Goal: Transaction & Acquisition: Obtain resource

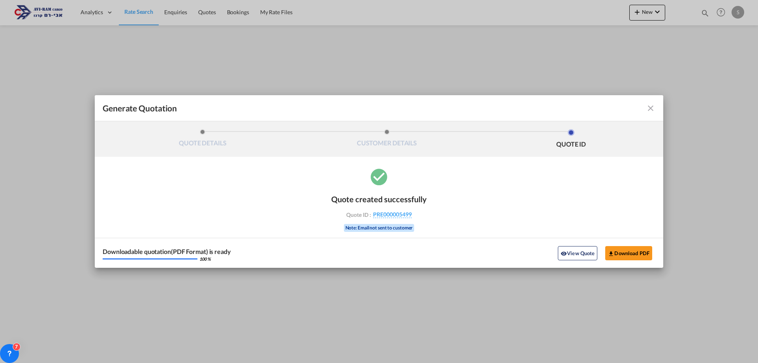
click at [653, 110] on md-icon "icon-close fg-AAA8AD cursor m-0" at bounding box center [650, 107] width 9 height 9
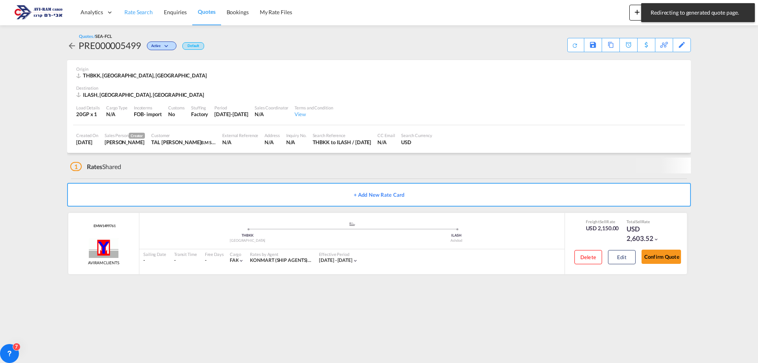
click at [144, 15] on span "Rate Search" at bounding box center [138, 12] width 28 height 7
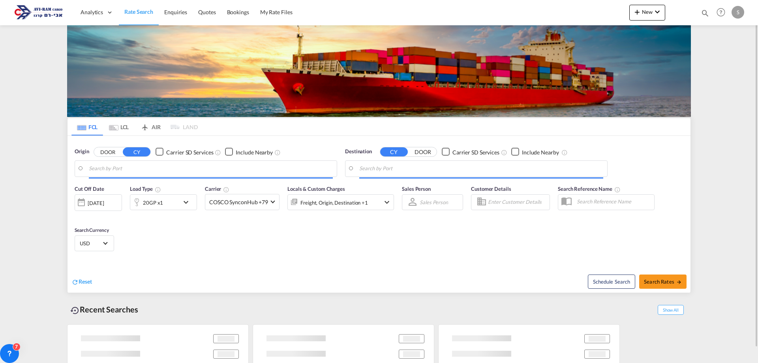
type input "Bangkok, THBKK"
type input "Ashdod, ILASH"
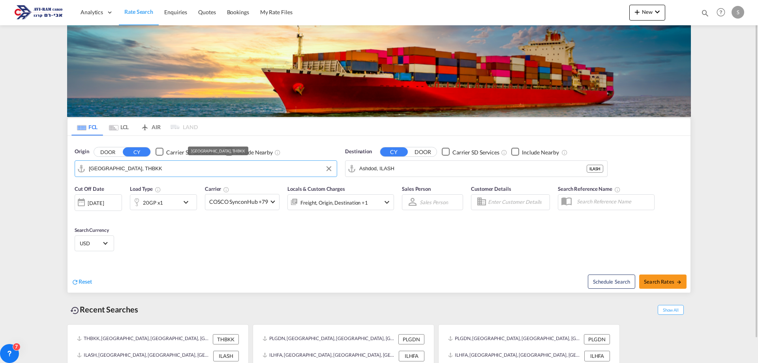
click at [135, 170] on input "Bangkok, THBKK" at bounding box center [211, 169] width 244 height 12
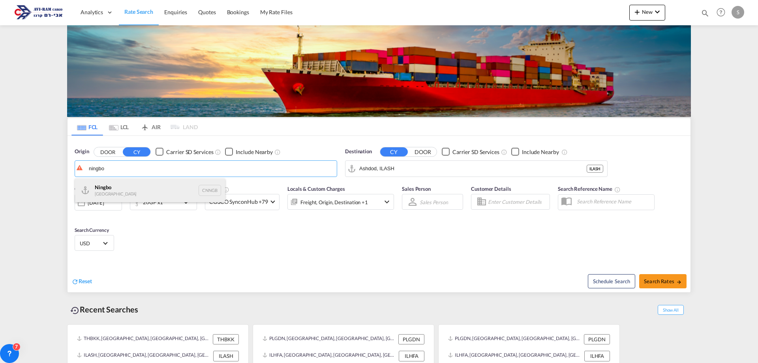
click at [130, 192] on div "Ningbo China CNNGB" at bounding box center [150, 190] width 150 height 24
type input "Ningbo, CNNGB"
click at [156, 207] on div "20GP x1" at bounding box center [153, 202] width 20 height 11
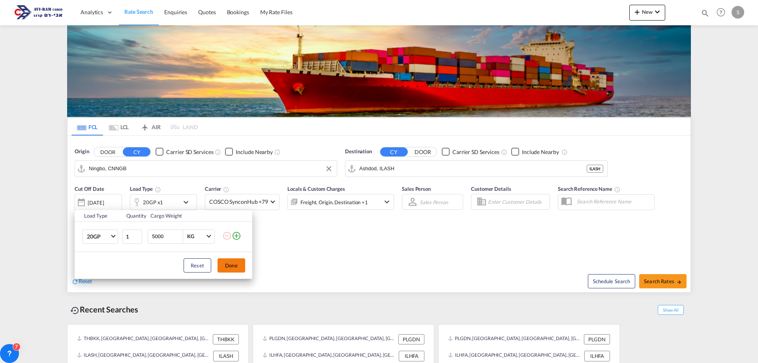
click at [228, 264] on button "Done" at bounding box center [232, 265] width 28 height 14
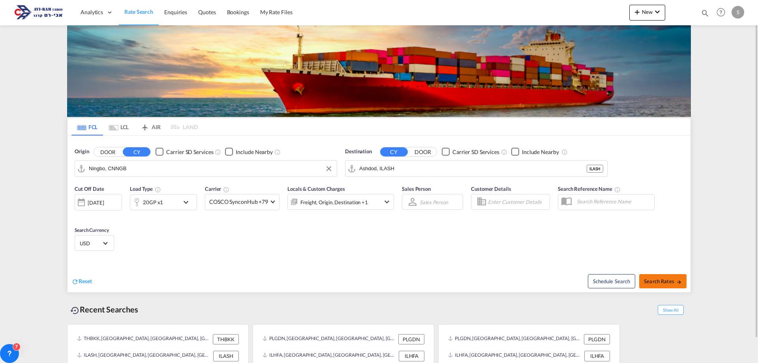
click at [654, 281] on span "Search Rates" at bounding box center [663, 281] width 38 height 6
type input "CNNGB to ILASH / 20 Aug 2025"
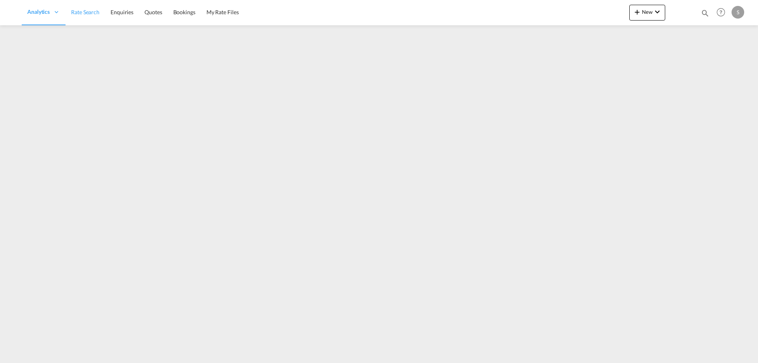
click at [103, 13] on ul "Analytics Dashboard Rate Search Enquiries Quotes Bookings" at bounding box center [133, 13] width 222 height 26
click at [133, 8] on link "Rate Search" at bounding box center [138, 13] width 39 height 26
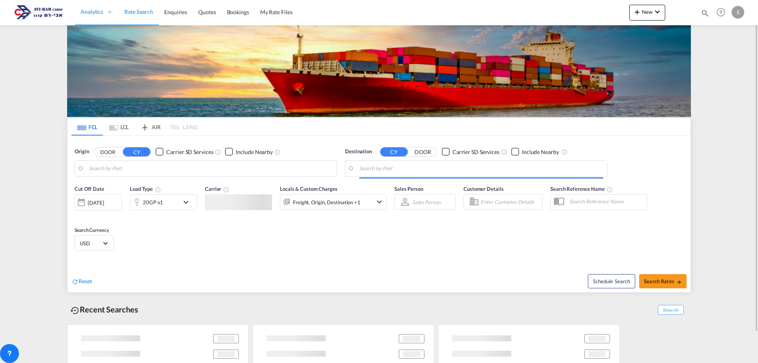
type input "Ningbo, CNNGB"
type input "Ashdod, ILASH"
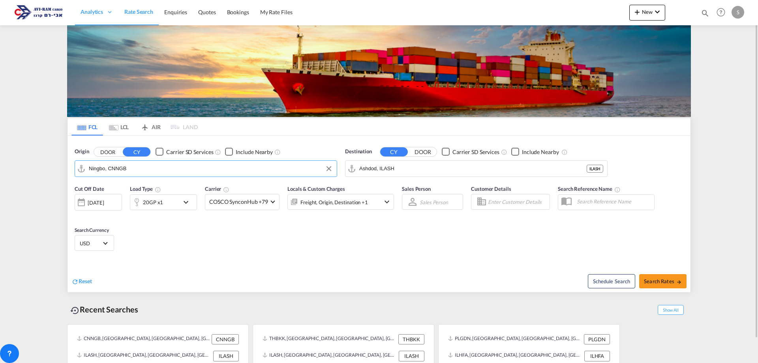
click at [126, 169] on input "Ningbo, CNNGB" at bounding box center [211, 169] width 244 height 12
click at [659, 278] on button "Search Rates" at bounding box center [662, 281] width 47 height 14
type input "CNNGB to ILASH / 20 Aug 2025"
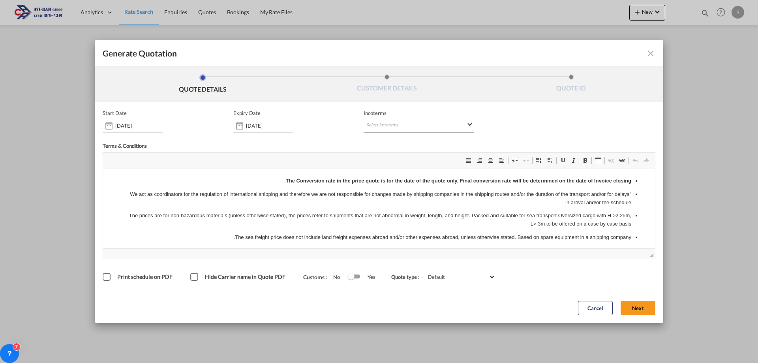
click at [380, 125] on md-select "Select Incoterms DDP - export Delivery Duty Paid DAP - export Delivered at Plac…" at bounding box center [419, 125] width 111 height 14
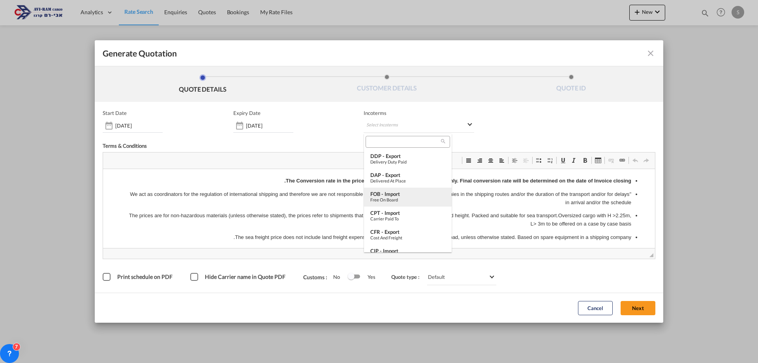
click at [411, 193] on div "FOB - import" at bounding box center [407, 194] width 75 height 6
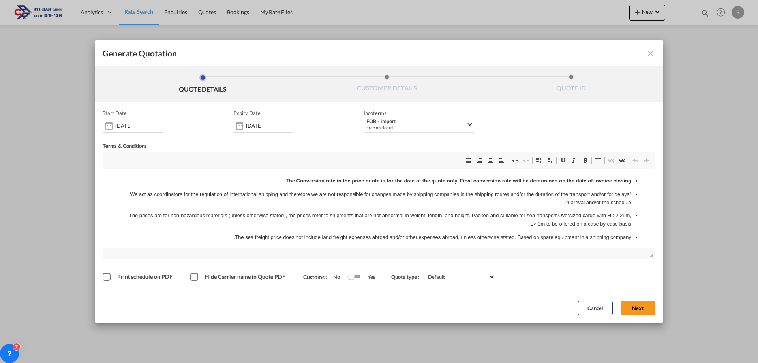
click at [642, 307] on button "Next" at bounding box center [638, 308] width 35 height 14
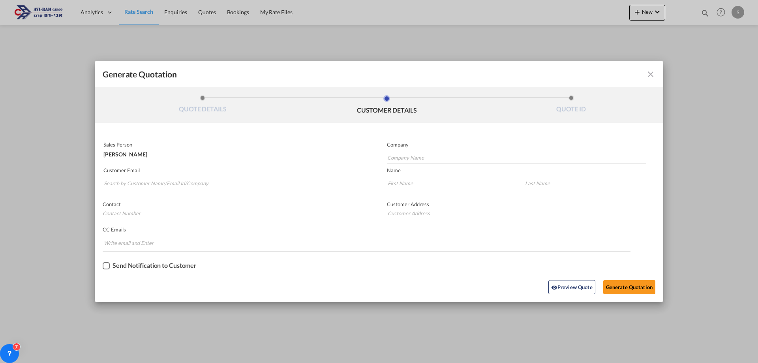
click at [177, 186] on input "Search by Customer Name/Email Id/Company" at bounding box center [234, 183] width 260 height 12
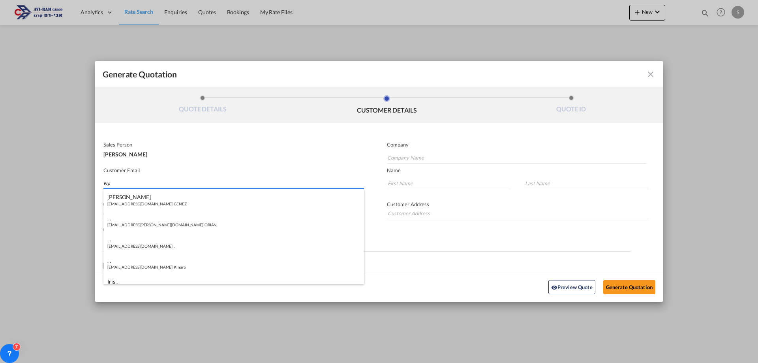
type input "ע"
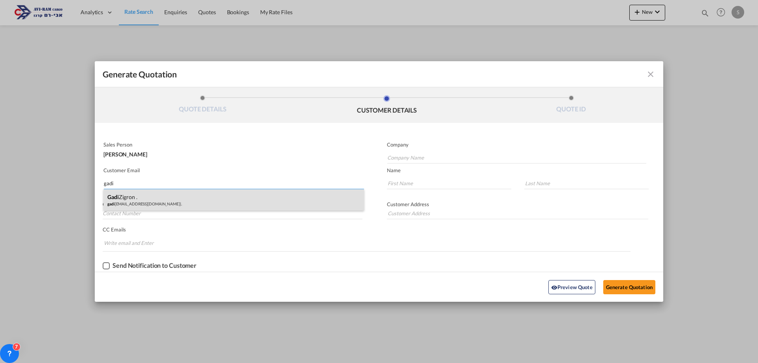
type input "gadi"
click at [161, 198] on div "Gadi Zigron . gadi zigron@gmail.com | ." at bounding box center [233, 199] width 261 height 21
type input "."
type input "gadizigron@gmail.com"
type input "Gadi Zigron"
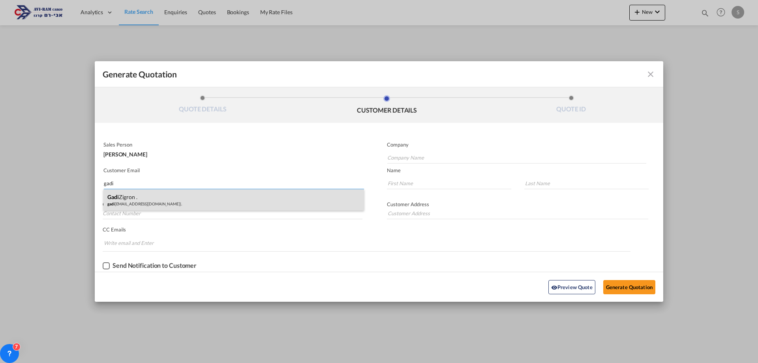
type input "."
type input "GADI"
type input "."
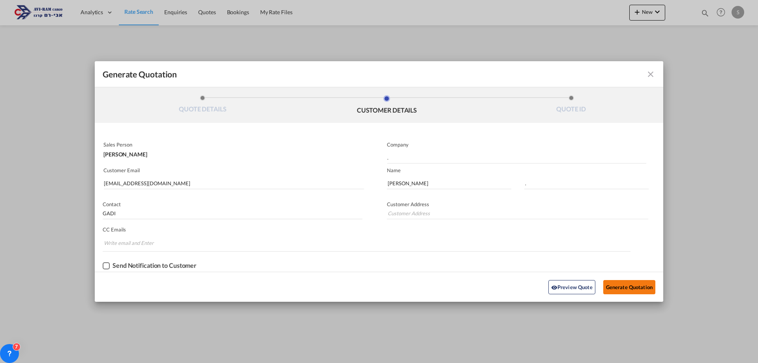
click at [611, 284] on button "Generate Quotation" at bounding box center [629, 287] width 52 height 14
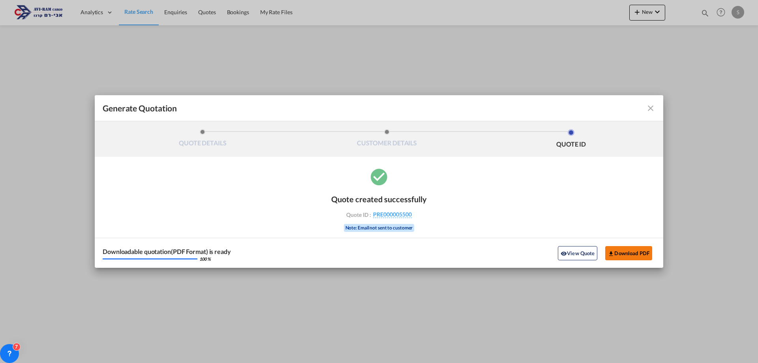
click at [631, 253] on button "Download PDF" at bounding box center [628, 253] width 47 height 14
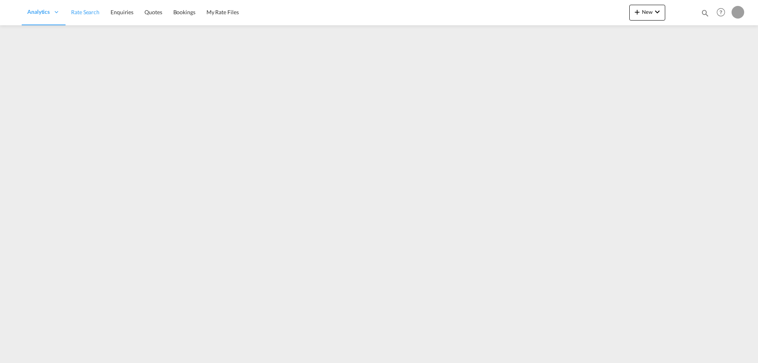
click at [93, 13] on span "Rate Search" at bounding box center [85, 12] width 28 height 7
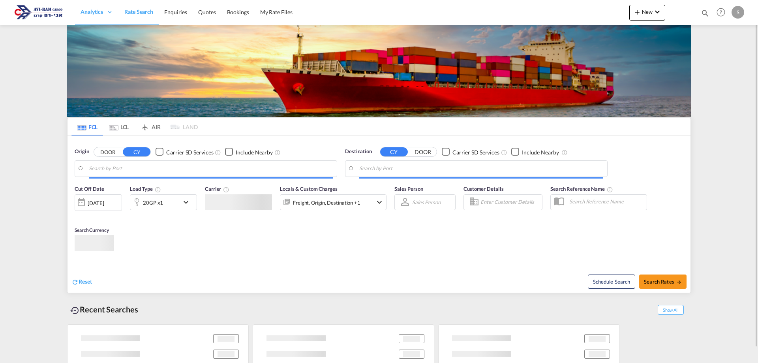
click at [135, 12] on span "Rate Search" at bounding box center [138, 11] width 29 height 7
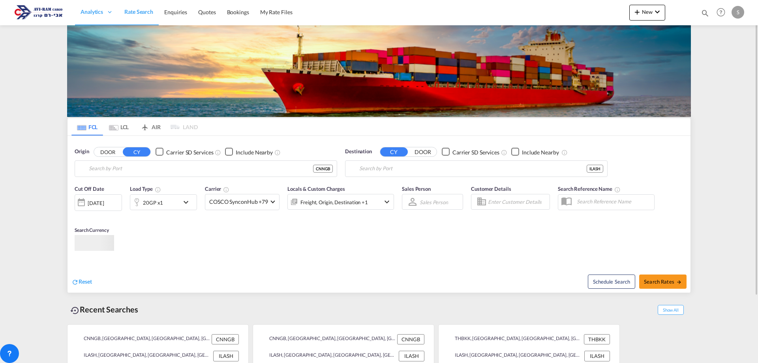
type input "Ningbo, CNNGB"
type input "Ashdod, ILASH"
click at [123, 125] on md-tab-item "LCL" at bounding box center [119, 126] width 32 height 17
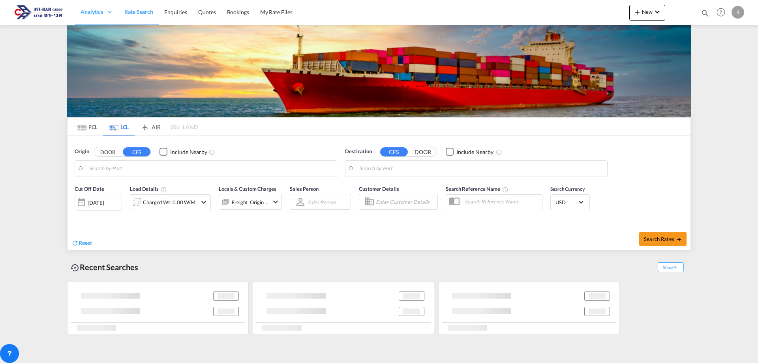
type input "Koper, SIKOP"
type input "Ashdod, ILASH"
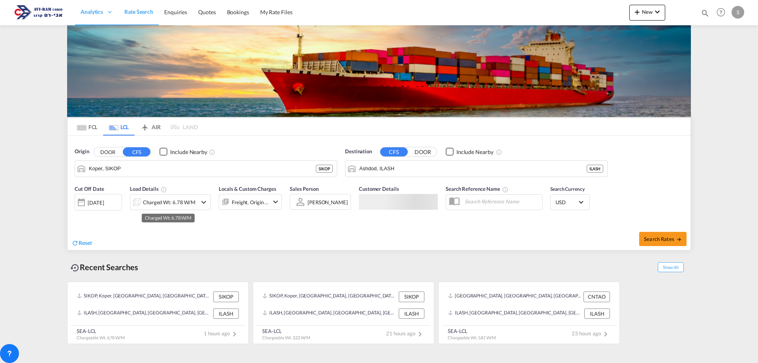
click at [166, 204] on div "Charged Wt: 6.78 W/M" at bounding box center [169, 202] width 53 height 11
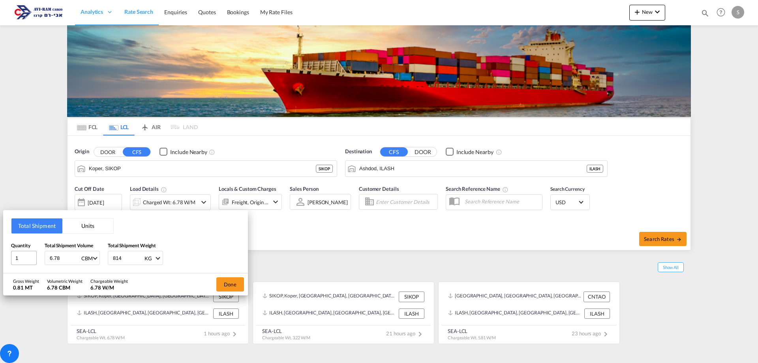
drag, startPoint x: 61, startPoint y: 256, endPoint x: 30, endPoint y: 251, distance: 32.1
click at [30, 251] on div "Quantity 1 Total Shipment Volume 6.78 CBM CBM CFT Total Shipment Weight 814 KG …" at bounding box center [125, 254] width 229 height 24
type input "1.24"
click at [228, 279] on button "Done" at bounding box center [230, 284] width 28 height 14
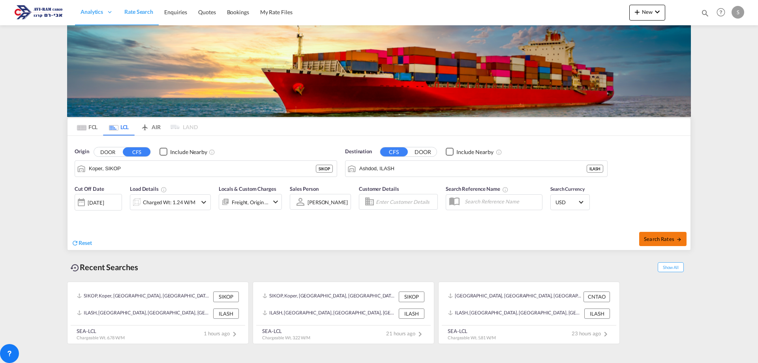
click at [654, 240] on span "Search Rates" at bounding box center [663, 239] width 38 height 6
type input "SIKOP to ILASH / 20 Aug 2025"
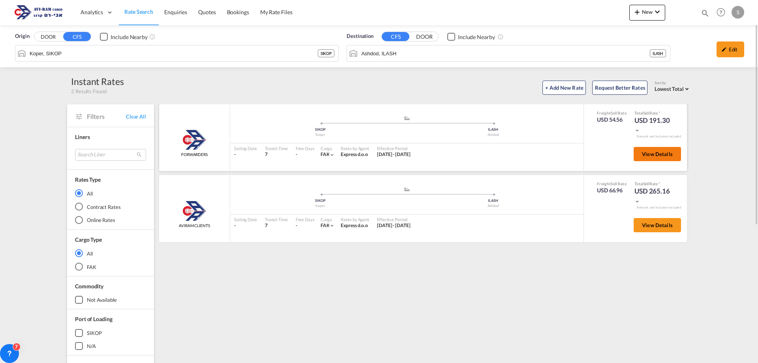
click at [666, 153] on span "View Details" at bounding box center [657, 154] width 31 height 6
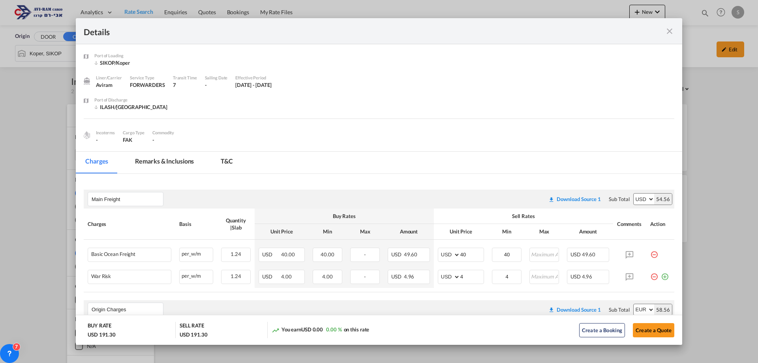
scroll to position [158, 0]
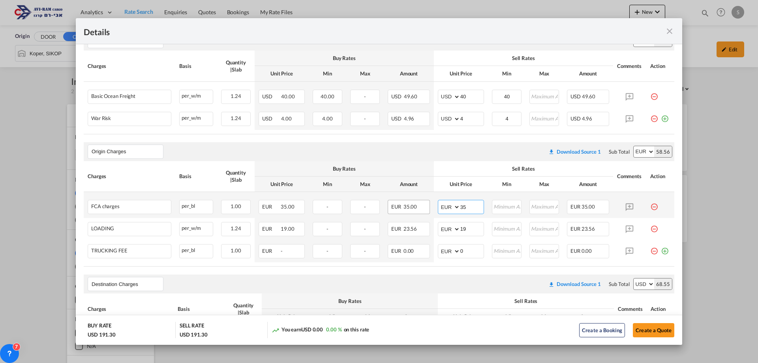
drag, startPoint x: 470, startPoint y: 206, endPoint x: 425, endPoint y: 209, distance: 45.1
click at [425, 209] on tr "FCA charges Please Enter Already Exists per_bl per_bl can not applied for this …" at bounding box center [379, 205] width 591 height 26
type input "40"
drag, startPoint x: 440, startPoint y: 172, endPoint x: 454, endPoint y: 202, distance: 33.0
click at [440, 66] on th "Sell Rates" at bounding box center [523, 58] width 179 height 15
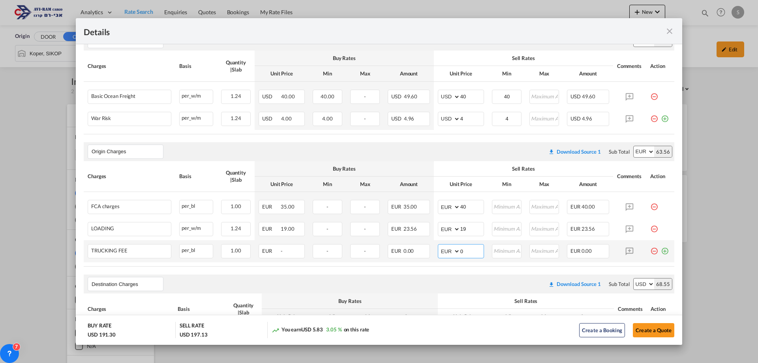
drag, startPoint x: 452, startPoint y: 253, endPoint x: 438, endPoint y: 258, distance: 14.9
click at [438, 257] on md-input-container "AED AFN ALL AMD ANG AOA ARS AUD AWG AZN BAM BBD BDT BGN BHD BIF BMD BND BOB BRL…" at bounding box center [461, 251] width 46 height 14
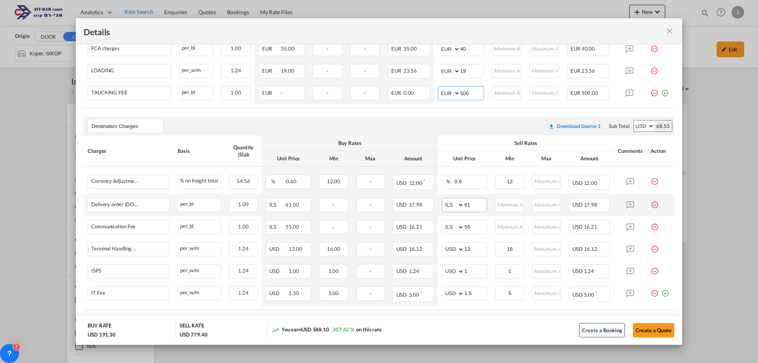
type input "500"
drag, startPoint x: 448, startPoint y: 204, endPoint x: 427, endPoint y: 205, distance: 20.6
click at [427, 205] on tr "Delivery order (DO Fee) Please Enter Already Exists per_bl per_bl can not appli…" at bounding box center [379, 205] width 591 height 22
type input "116"
type input "66"
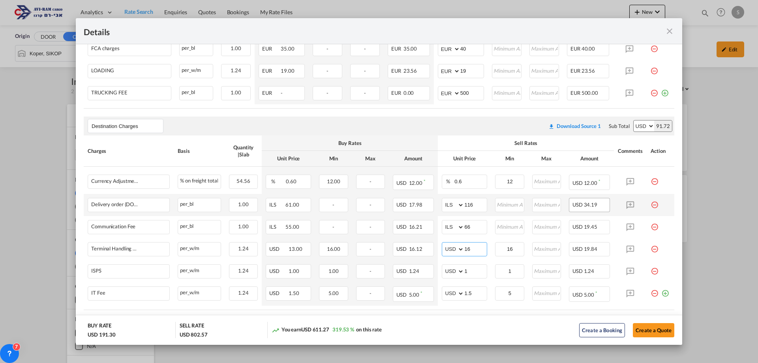
scroll to position [357, 0]
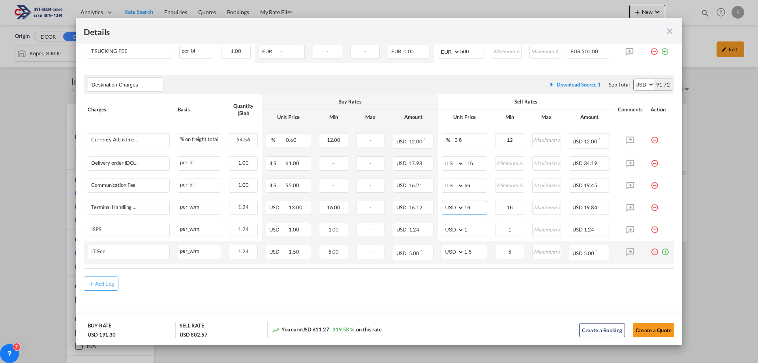
type input "16"
click at [661, 253] on md-icon "icon-plus-circle-outline green-400-fg" at bounding box center [665, 249] width 8 height 8
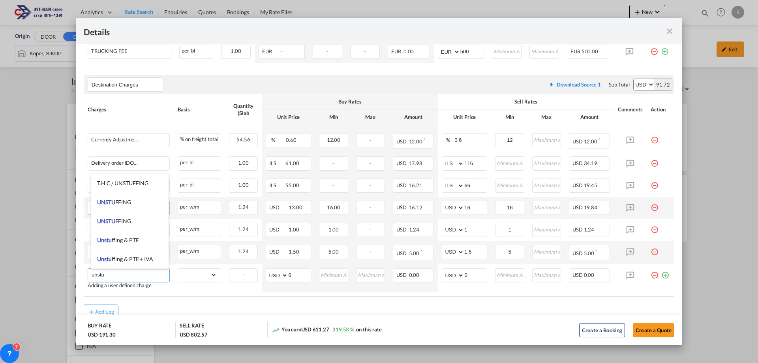
click at [127, 198] on li "UNSTU FFING" at bounding box center [129, 202] width 77 height 19
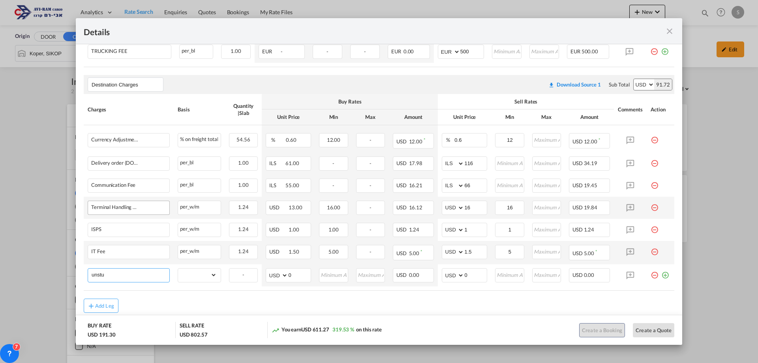
type input "UNSTUFFING"
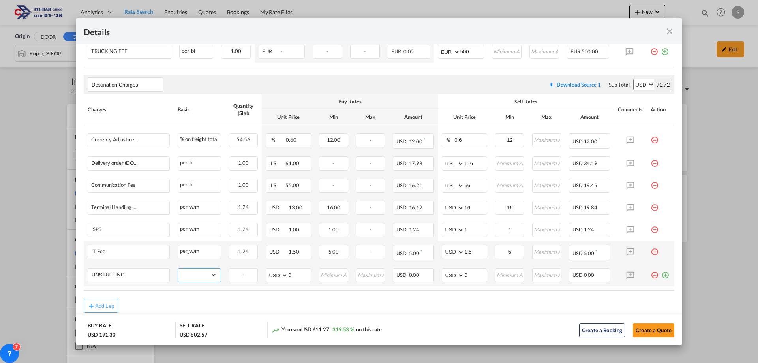
drag, startPoint x: 194, startPoint y: 276, endPoint x: 195, endPoint y: 270, distance: 6.0
click at [194, 275] on select "gross_weight volumetric_weight per_shipment per_bl per_km per_hawb per_kg flat …" at bounding box center [197, 274] width 39 height 13
select select "per_ton"
click at [178, 268] on select "gross_weight volumetric_weight per_shipment per_bl per_km per_hawb per_kg flat …" at bounding box center [197, 274] width 39 height 13
drag, startPoint x: 466, startPoint y: 274, endPoint x: 445, endPoint y: 272, distance: 21.7
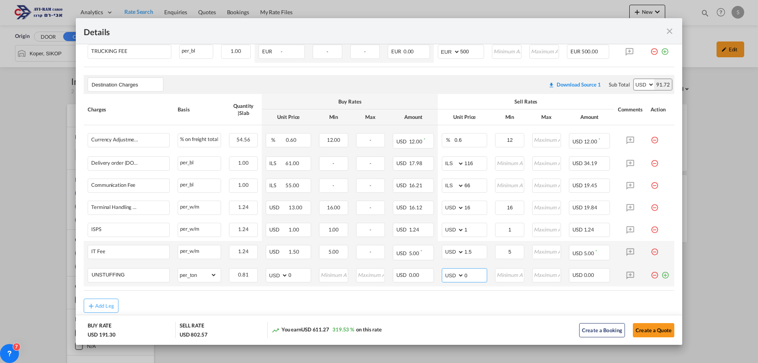
click at [445, 272] on md-input-container "AED AFN ALL AMD ANG AOA ARS AUD AWG AZN BAM BBD BDT BGN BHD BIF BMD BND BOB BRL…" at bounding box center [464, 275] width 45 height 14
type input "11.6"
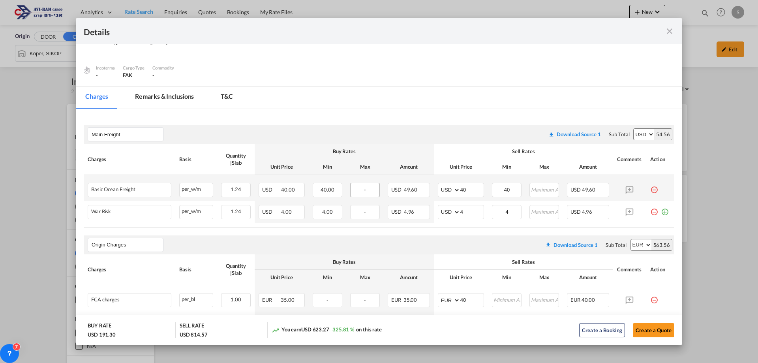
scroll to position [223, 0]
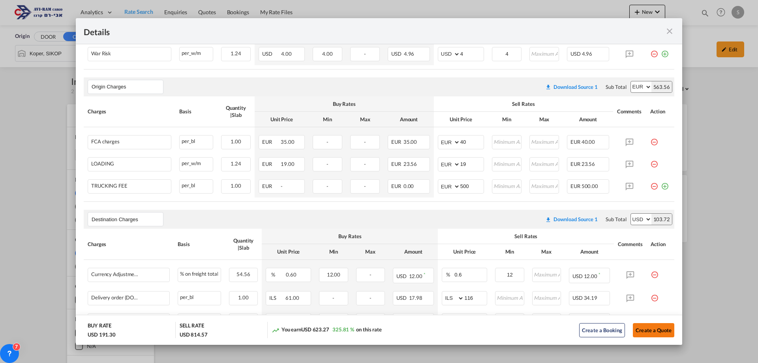
type input "12"
click at [642, 331] on button "Create a Quote" at bounding box center [653, 330] width 41 height 14
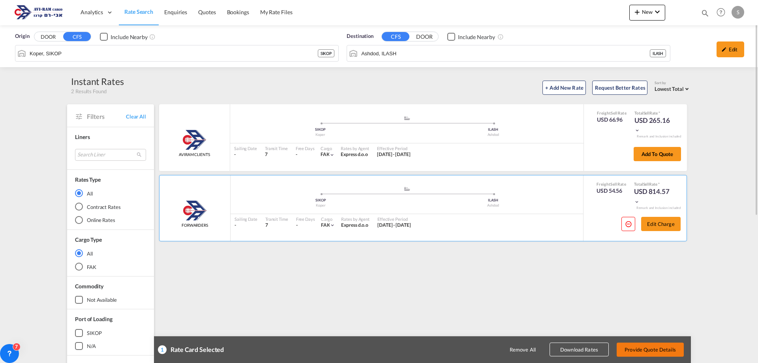
click at [656, 348] on button "Provide Quote Details" at bounding box center [650, 349] width 67 height 14
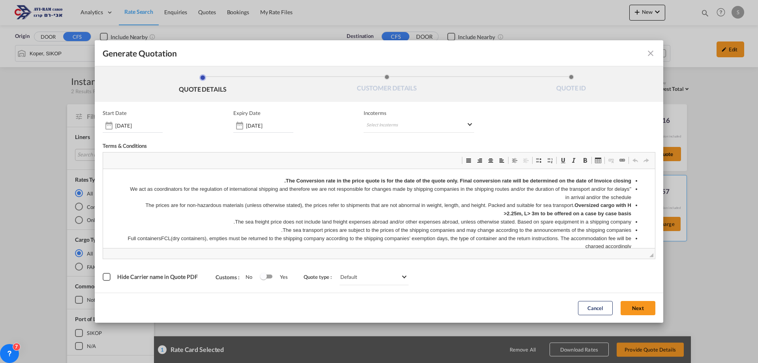
scroll to position [0, 0]
click at [387, 130] on md-select "Select Incoterms CPT - import Carrier Paid to FOB - import Free on Board DDP - …" at bounding box center [419, 125] width 111 height 14
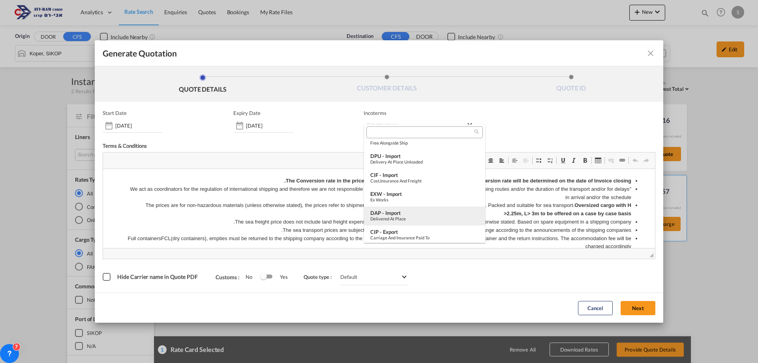
scroll to position [276, 0]
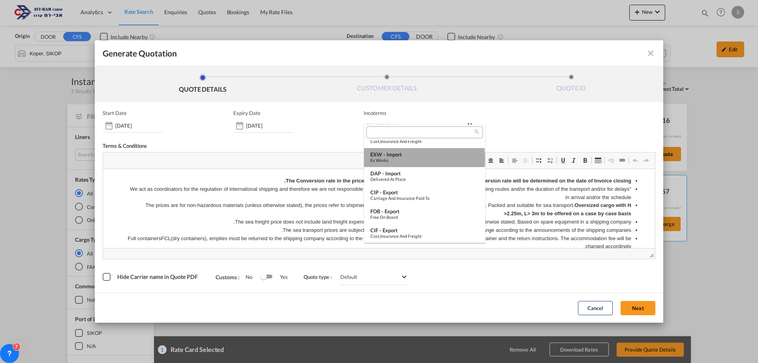
click at [424, 159] on div "Ex Works" at bounding box center [424, 160] width 109 height 5
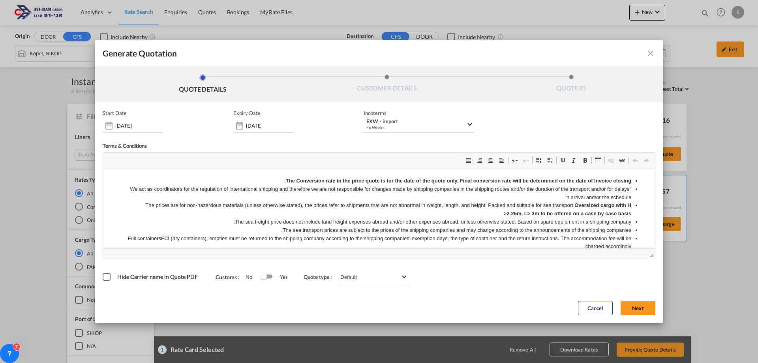
click at [635, 307] on button "Next" at bounding box center [638, 308] width 35 height 14
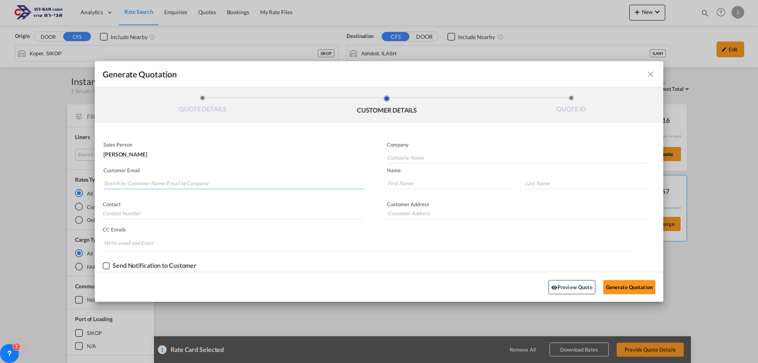
click at [182, 186] on input "Search by Customer Name/Email Id/Company" at bounding box center [234, 183] width 260 height 12
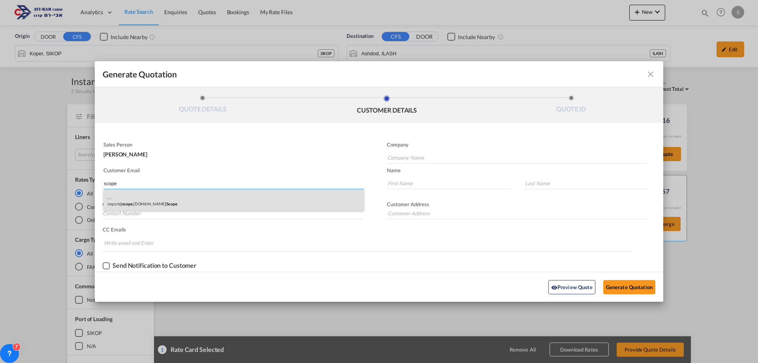
type input "scope"
click at [159, 202] on div ". . import@ scope .co.il | Scope" at bounding box center [233, 199] width 261 height 21
type input "Scope"
type input "import@scope.co.il"
type input "."
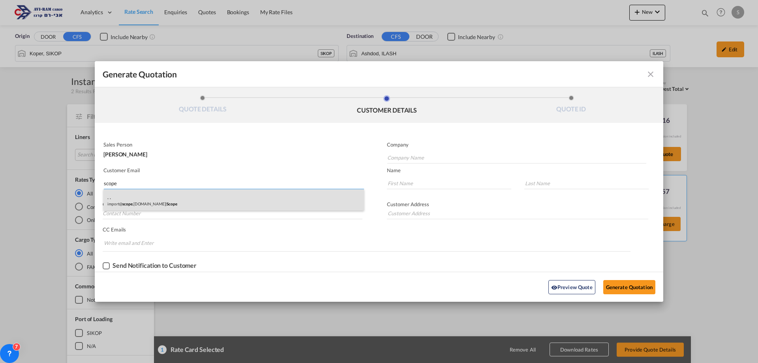
type input "."
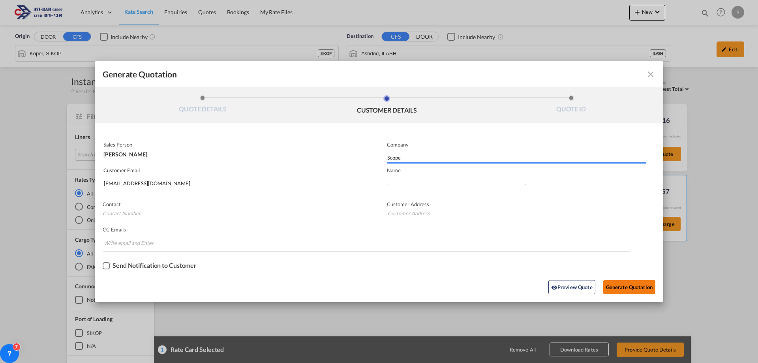
click at [620, 284] on button "Generate Quotation" at bounding box center [629, 287] width 52 height 14
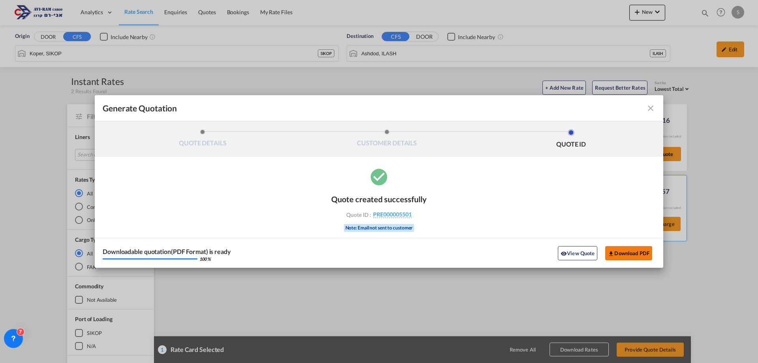
click at [642, 250] on button "Download PDF" at bounding box center [628, 253] width 47 height 14
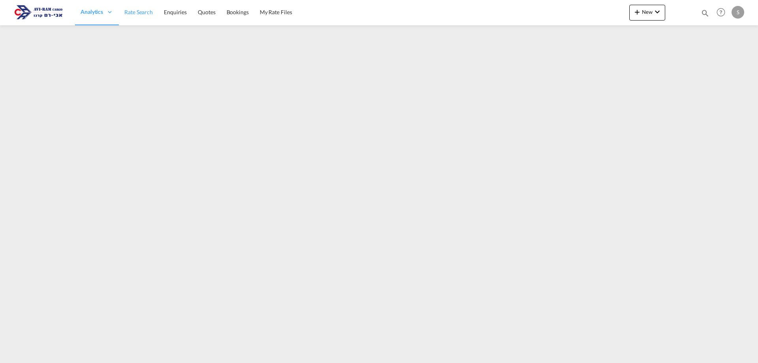
click at [145, 17] on link "Rate Search" at bounding box center [138, 13] width 39 height 26
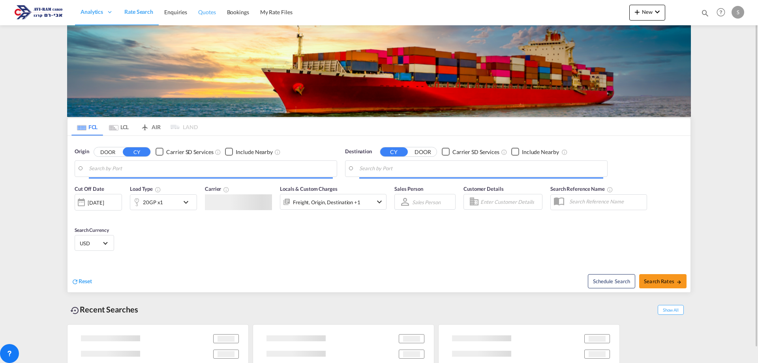
click at [201, 11] on span "Quotes" at bounding box center [206, 12] width 17 height 7
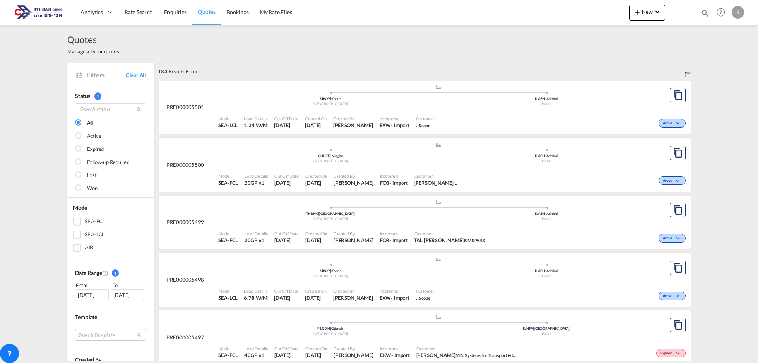
click at [327, 179] on span "[DATE]" at bounding box center [316, 182] width 22 height 7
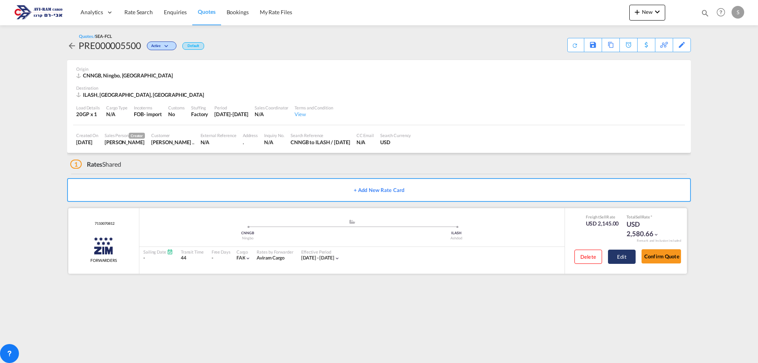
click at [616, 257] on button "Edit" at bounding box center [622, 257] width 28 height 14
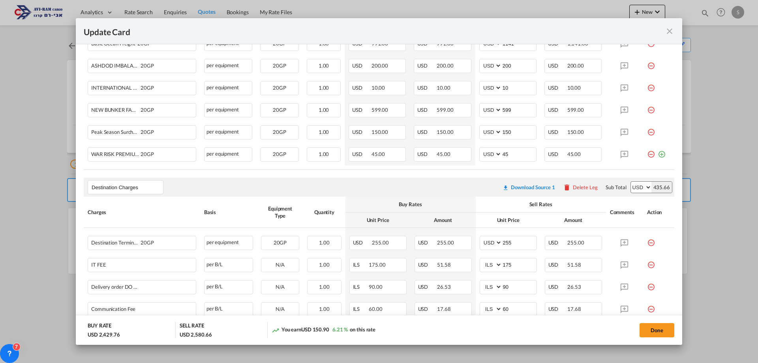
scroll to position [316, 0]
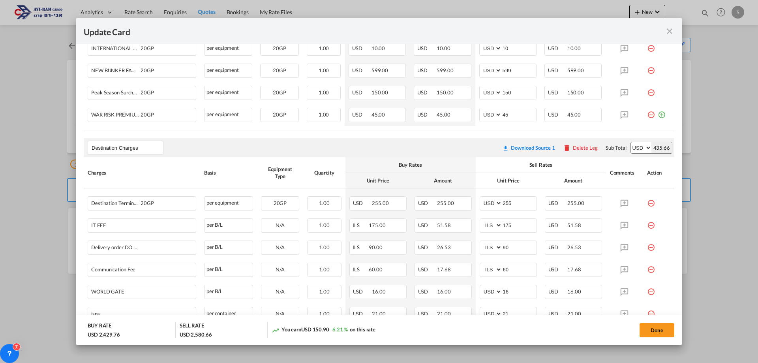
click at [672, 30] on md-icon "icon-close fg-AAA8AD m-0 pointer" at bounding box center [669, 30] width 9 height 9
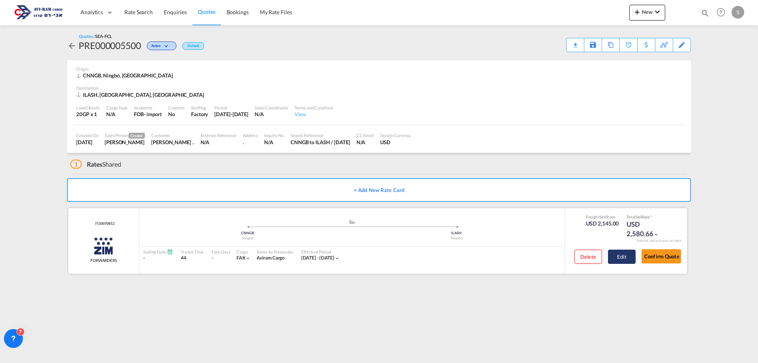
click at [623, 260] on button "Edit" at bounding box center [622, 257] width 28 height 14
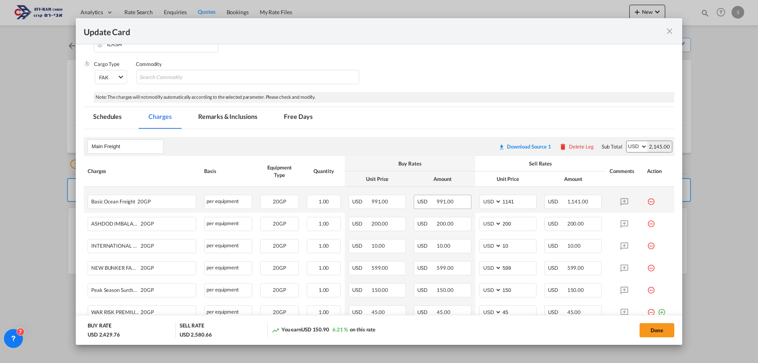
scroll to position [158, 0]
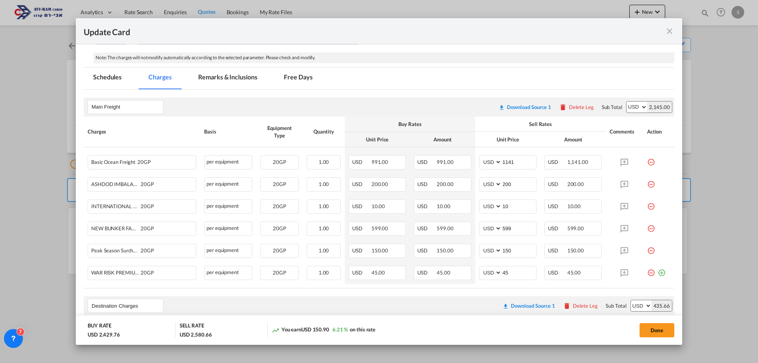
click at [668, 31] on md-icon "icon-close fg-AAA8AD m-0 pointer" at bounding box center [669, 30] width 9 height 9
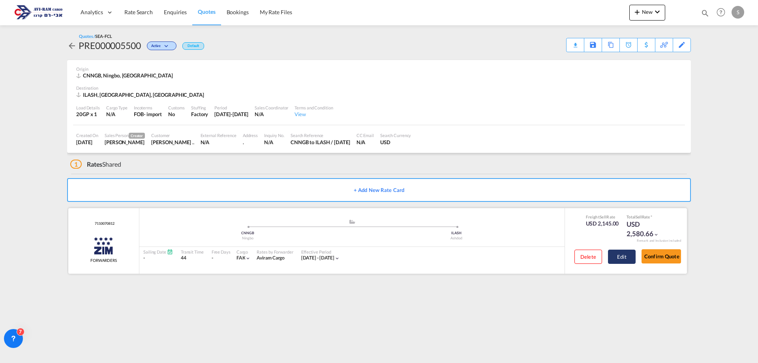
click at [625, 253] on button "Edit" at bounding box center [622, 257] width 28 height 14
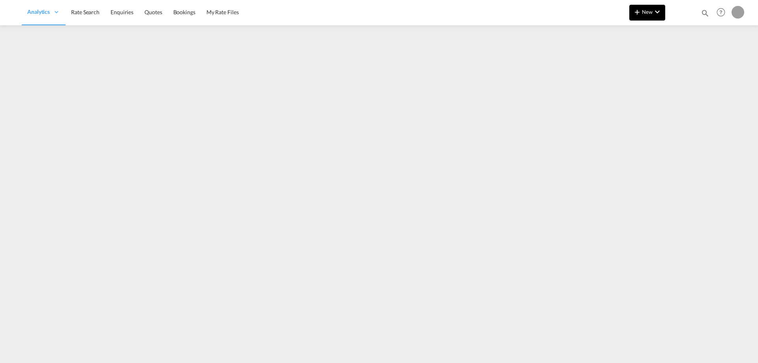
click at [651, 10] on span "New" at bounding box center [648, 12] width 30 height 6
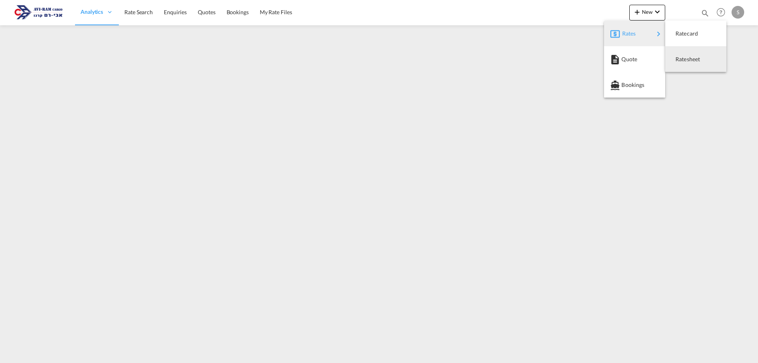
click at [682, 54] on span "Ratesheet" at bounding box center [680, 59] width 9 height 16
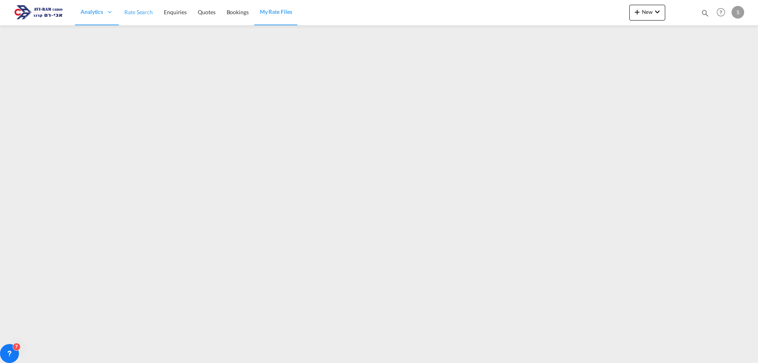
click at [151, 13] on span "Rate Search" at bounding box center [138, 12] width 28 height 7
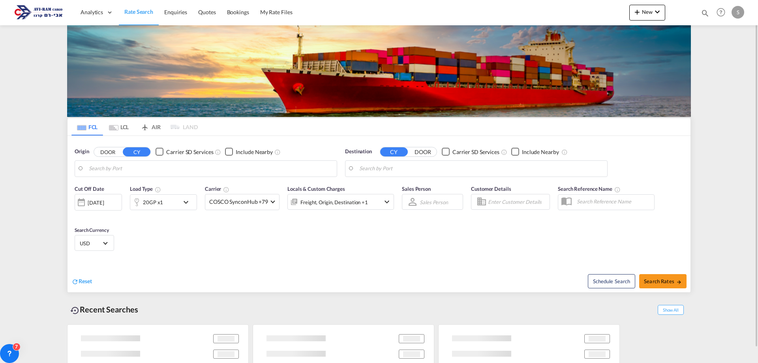
type input "Ningbo, CNNGB"
type input "Ashdod, ILASH"
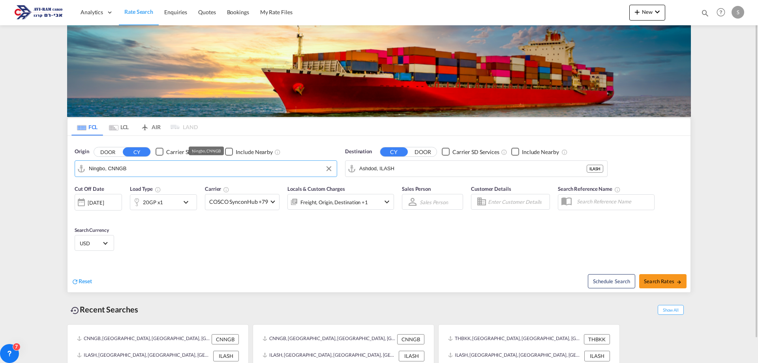
click at [115, 163] on input "Ningbo, CNNGB" at bounding box center [211, 169] width 244 height 12
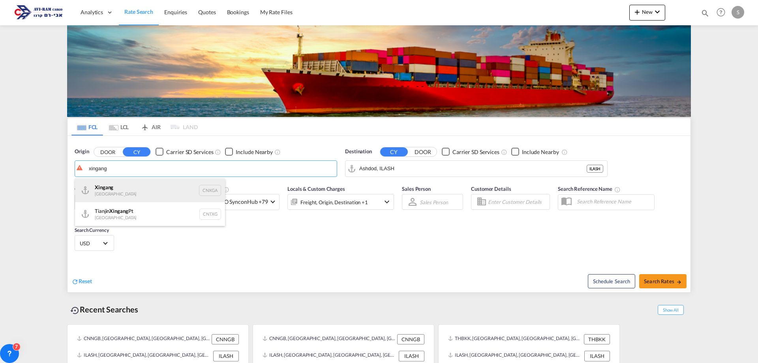
click at [128, 190] on div "Xingang China CNXGA" at bounding box center [150, 190] width 150 height 24
type input "Xingang, CNXGA"
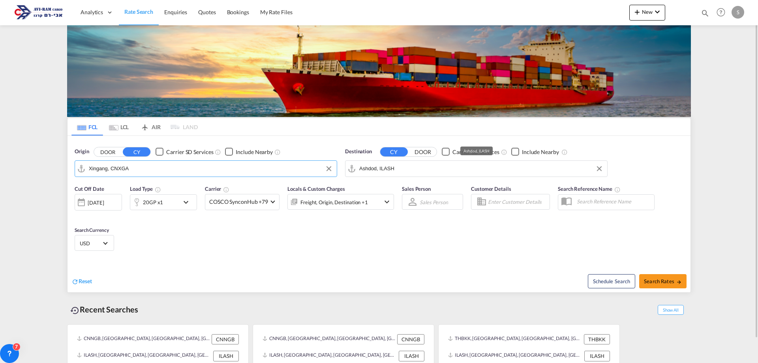
click at [399, 171] on input "Ashdod, ILASH" at bounding box center [481, 169] width 244 height 12
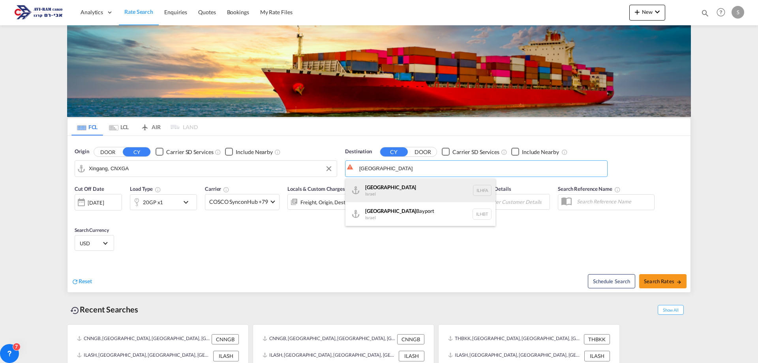
click at [394, 188] on div "Haifa Israel ILHFA" at bounding box center [420, 190] width 150 height 24
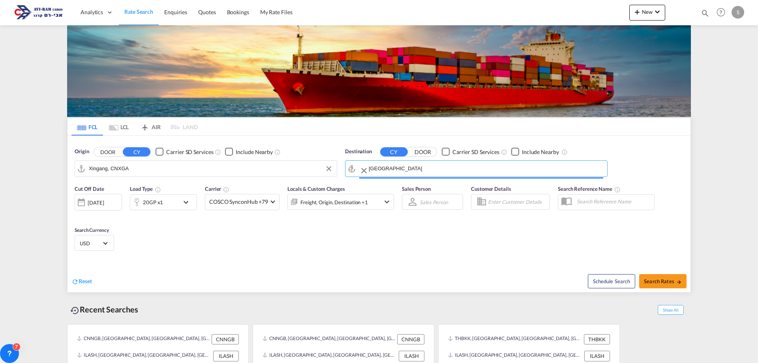
type input "[GEOGRAPHIC_DATA], [GEOGRAPHIC_DATA]"
click at [148, 201] on div "20GP x1" at bounding box center [153, 202] width 20 height 11
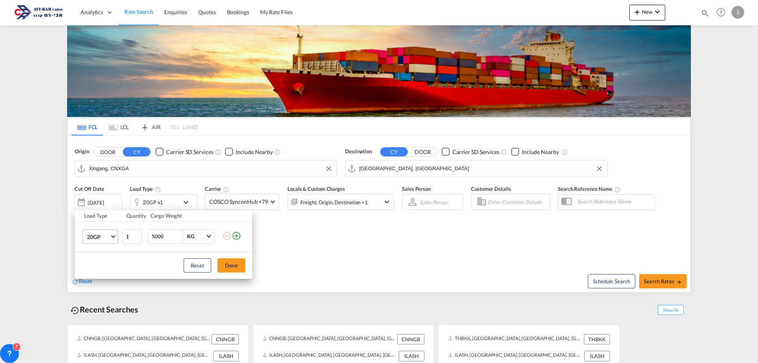
click at [111, 237] on md-select-value "20GP" at bounding box center [102, 236] width 32 height 13
click at [97, 297] on div "20OT" at bounding box center [93, 299] width 13 height 8
drag, startPoint x: 164, startPoint y: 236, endPoint x: 147, endPoint y: 237, distance: 16.6
click at [147, 237] on td "5000 KG KG" at bounding box center [184, 236] width 77 height 30
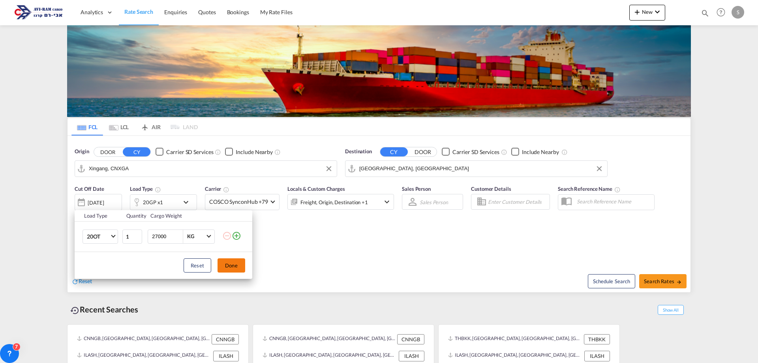
type input "27000"
click at [235, 263] on button "Done" at bounding box center [232, 265] width 28 height 14
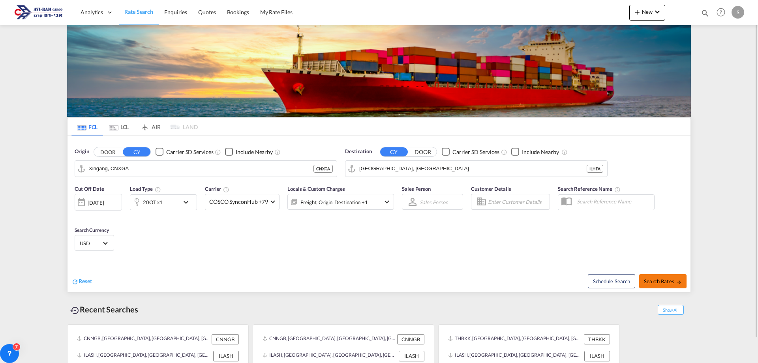
click at [650, 280] on span "Search Rates" at bounding box center [663, 281] width 38 height 6
type input "CNXGA to ILHFA / 20 Aug 2025"
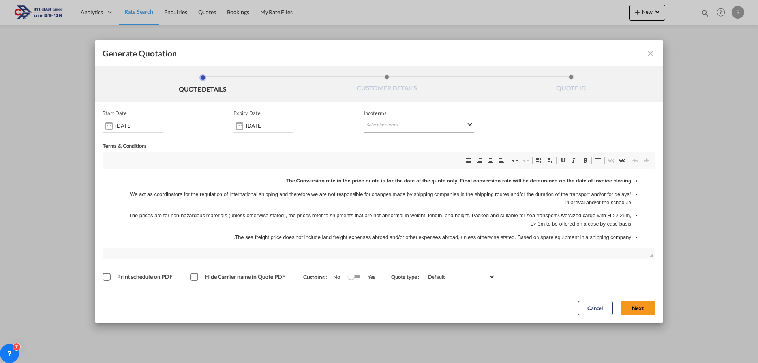
click at [424, 120] on md-select "Select Incoterms CFR - export Cost and Freight DPU - export Delivery at Place U…" at bounding box center [419, 125] width 111 height 14
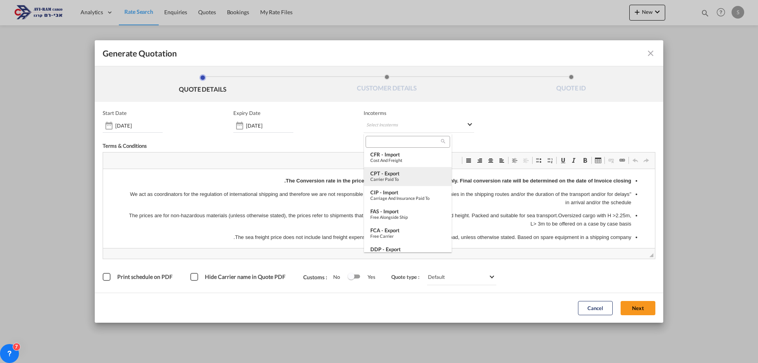
scroll to position [118, 0]
click at [397, 243] on div "FOB - import" at bounding box center [407, 246] width 75 height 6
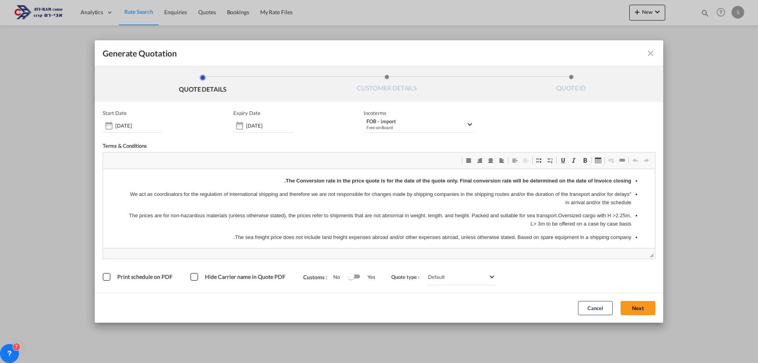
click at [631, 307] on button "Next" at bounding box center [638, 308] width 35 height 14
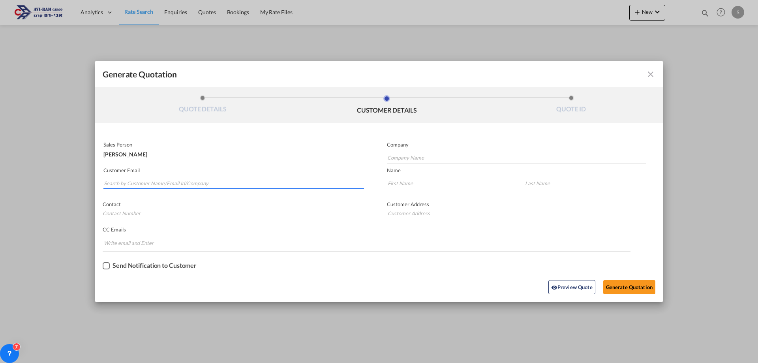
click at [173, 181] on input "Search by Customer Name/Email Id/Company" at bounding box center [234, 183] width 260 height 12
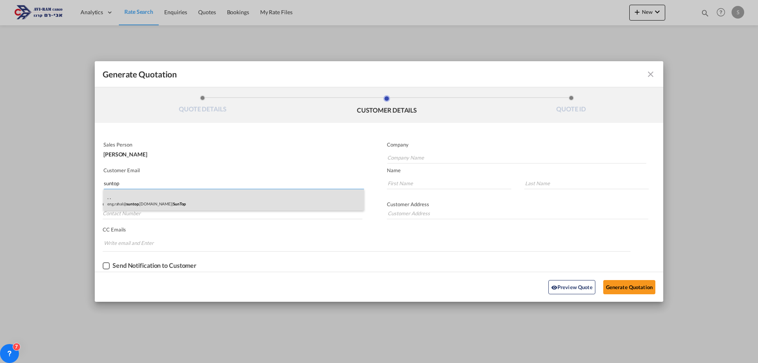
type input "suntop"
click at [179, 199] on div ". . eng.rahal@ suntop .co.il | SunTop" at bounding box center [233, 199] width 261 height 21
type input "SunTop"
type input "eng.rahal@suntop.co.il"
type input "."
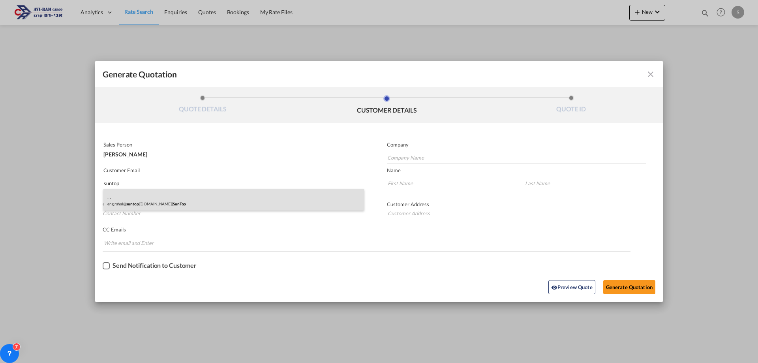
type input "."
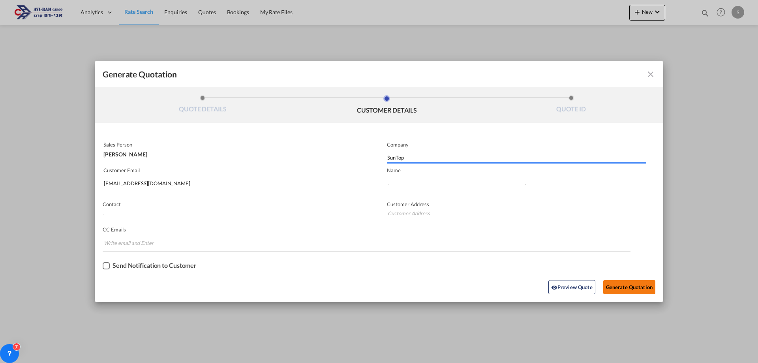
click at [626, 283] on button "Generate Quotation" at bounding box center [629, 287] width 52 height 14
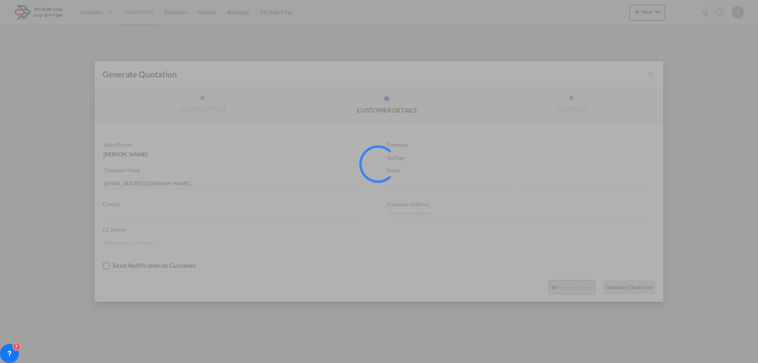
type input "."
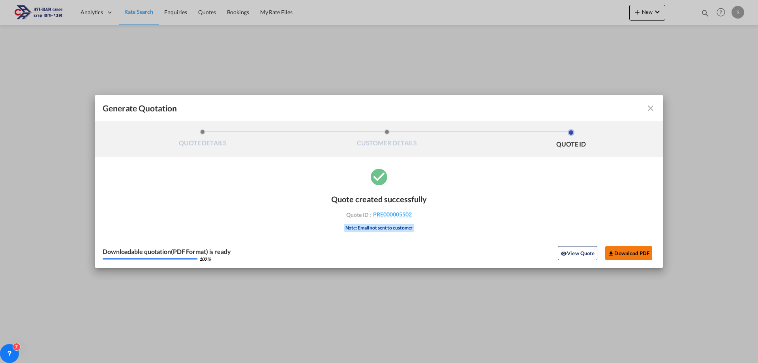
click at [635, 259] on button "Download PDF" at bounding box center [628, 253] width 47 height 14
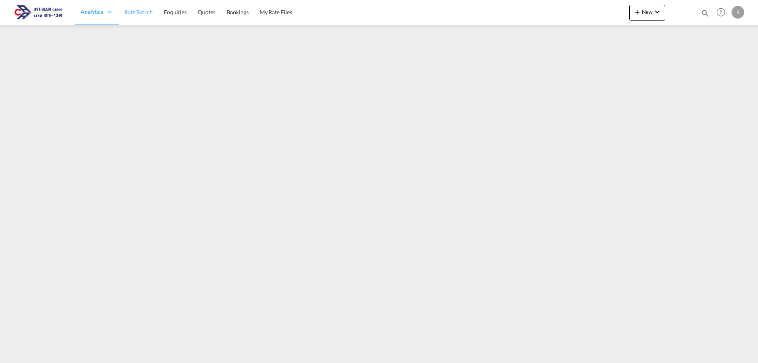
click at [133, 9] on span "Rate Search" at bounding box center [138, 12] width 28 height 8
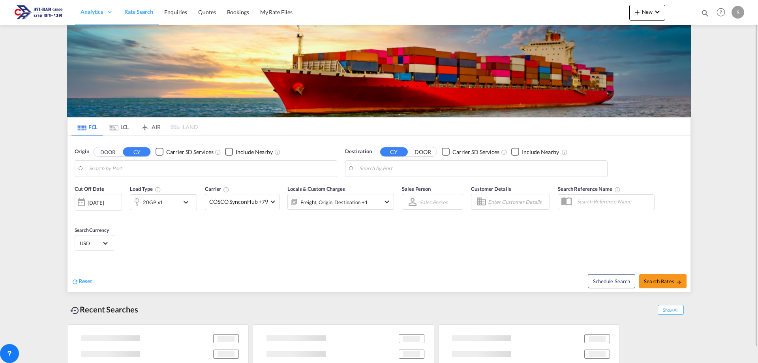
click at [118, 129] on md-tab-item "LCL" at bounding box center [119, 126] width 32 height 17
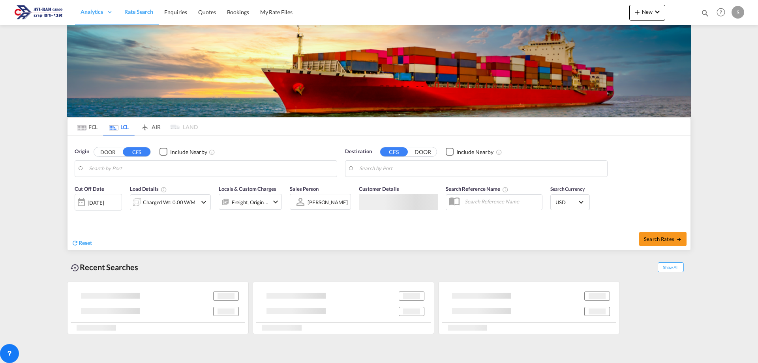
type input "Koper, SIKOP"
type input "Ashdod, ILASH"
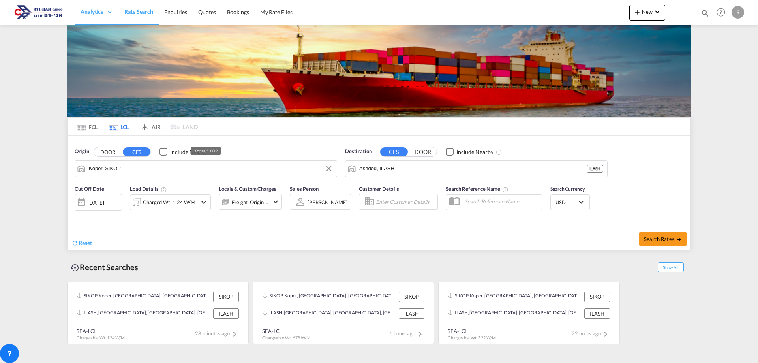
click at [122, 171] on input "Koper, SIKOP" at bounding box center [211, 169] width 244 height 12
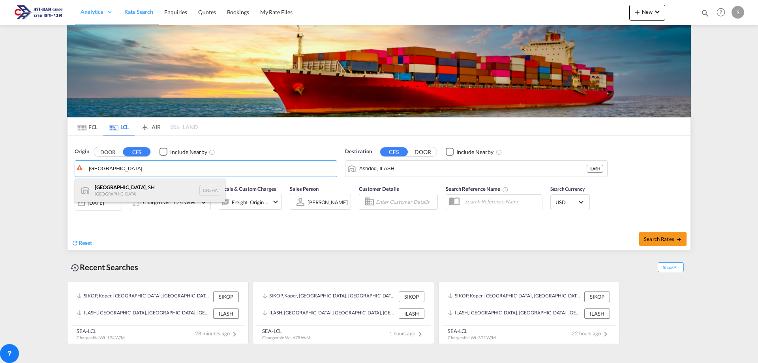
click at [117, 189] on div "[GEOGRAPHIC_DATA] , SH China CNSHA" at bounding box center [150, 190] width 150 height 24
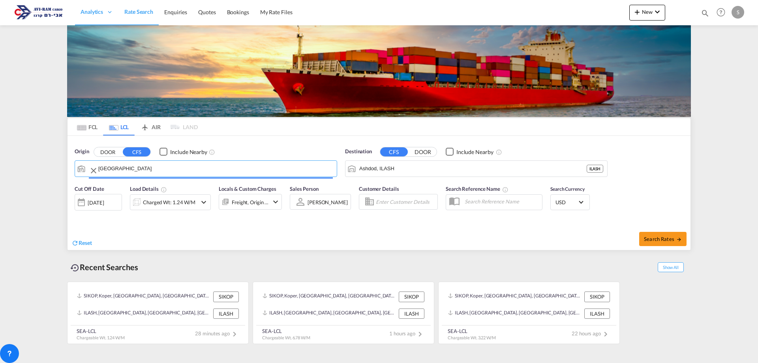
type input "[GEOGRAPHIC_DATA], SH, CNSHA"
click at [176, 203] on div "Charged Wt: 1.24 W/M" at bounding box center [169, 202] width 53 height 11
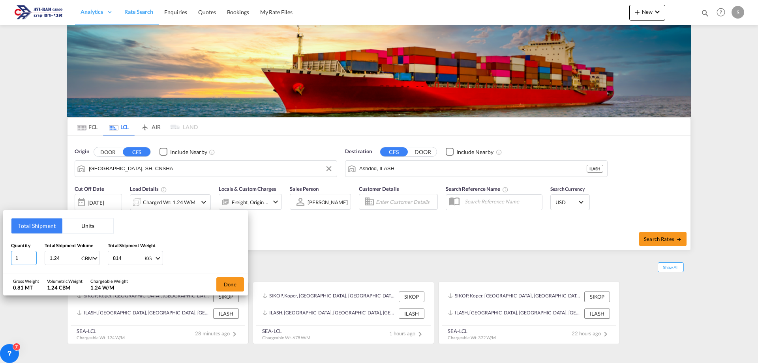
drag, startPoint x: 25, startPoint y: 260, endPoint x: 1, endPoint y: 258, distance: 24.2
click at [1, 258] on div "Total Shipment Units Quantity 1 Total Shipment Volume 1.24 CBM CBM CFT Total Sh…" at bounding box center [379, 181] width 758 height 363
type input "28"
type input "1.6"
type input "420"
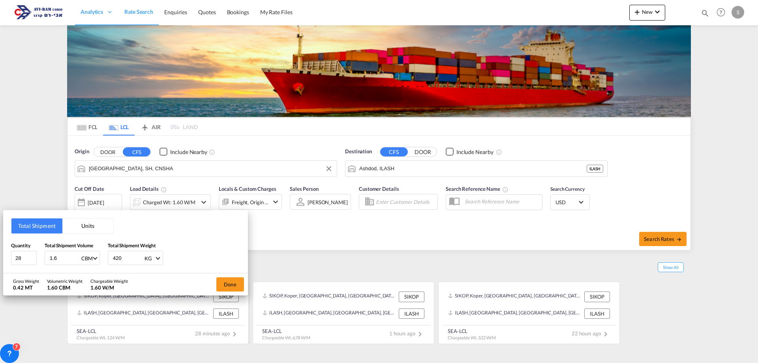
click at [232, 282] on button "Done" at bounding box center [230, 284] width 28 height 14
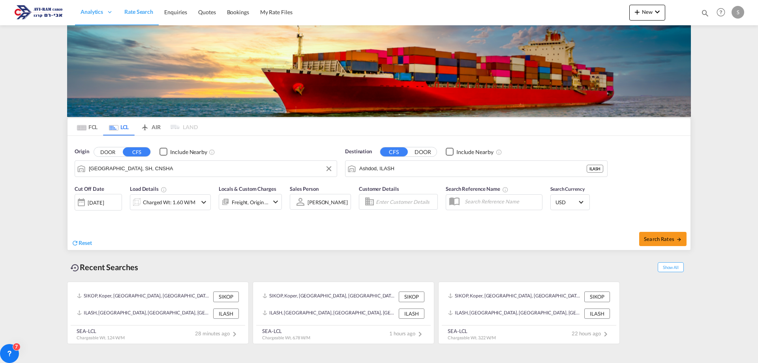
click at [366, 227] on div "Search Rates" at bounding box center [536, 238] width 310 height 23
click at [366, 241] on span "Search Rates" at bounding box center [663, 239] width 38 height 6
type input "CNSHA to ILASH / [DATE]"
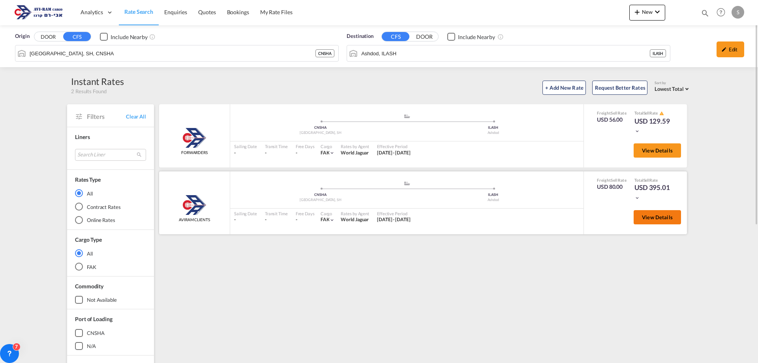
click at [366, 218] on span "View Details" at bounding box center [657, 217] width 31 height 6
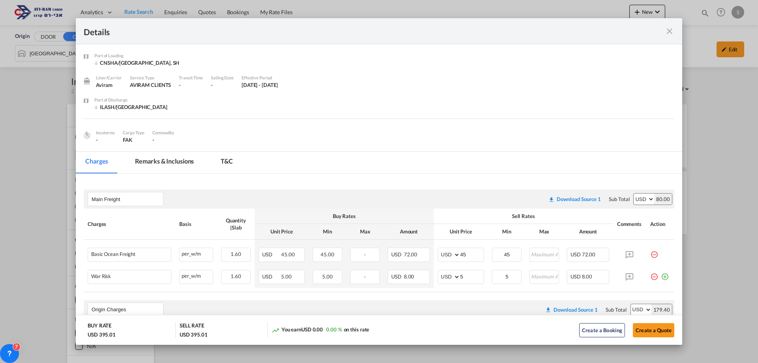
scroll to position [158, 0]
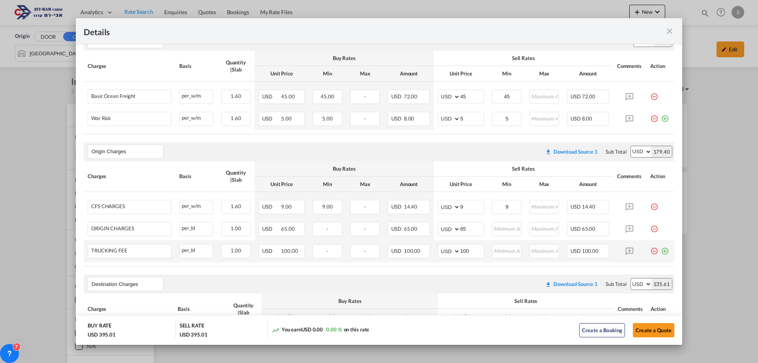
click at [366, 249] on md-icon "icon-minus-circle-outline red-400-fg pt-7" at bounding box center [654, 248] width 8 height 8
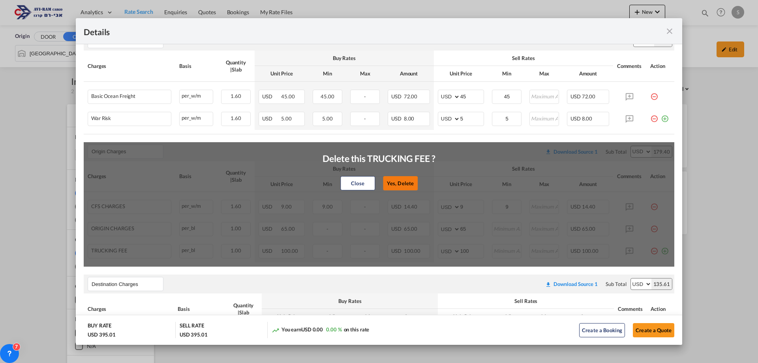
drag, startPoint x: 400, startPoint y: 183, endPoint x: 484, endPoint y: 208, distance: 87.3
click at [366, 183] on button "Yes, Delete" at bounding box center [400, 183] width 35 height 14
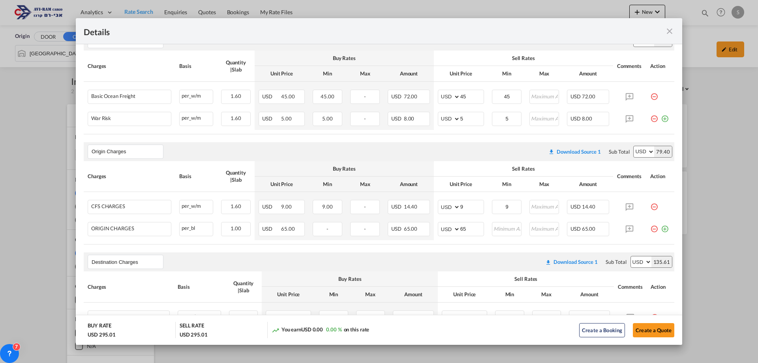
drag, startPoint x: 649, startPoint y: 230, endPoint x: 642, endPoint y: 229, distance: 6.9
click at [366, 230] on md-icon "icon-minus-circle-outline red-400-fg pt-7" at bounding box center [654, 226] width 8 height 8
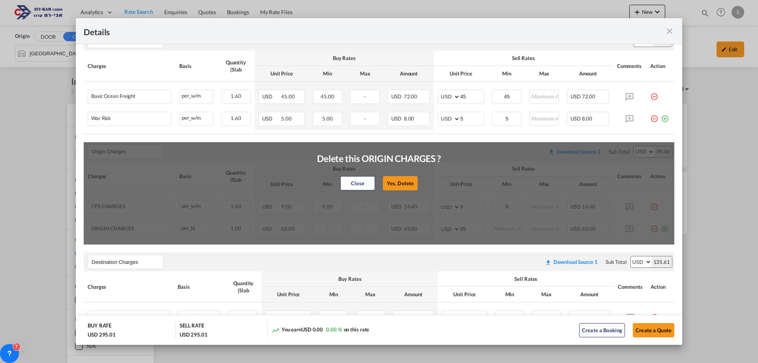
click at [366, 183] on button "Yes, Delete" at bounding box center [400, 183] width 35 height 14
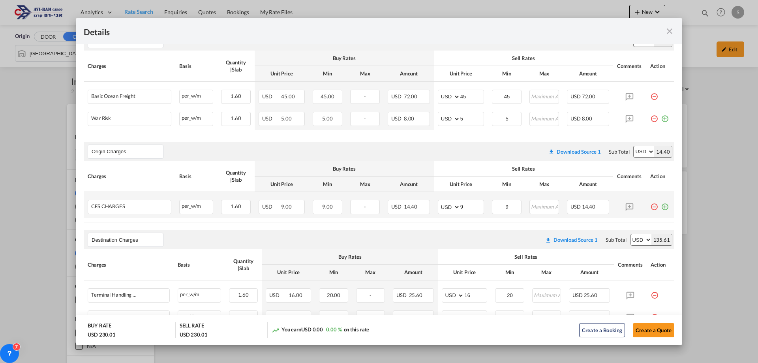
click at [366, 207] on md-icon "icon-minus-circle-outline red-400-fg pt-7" at bounding box center [654, 204] width 8 height 8
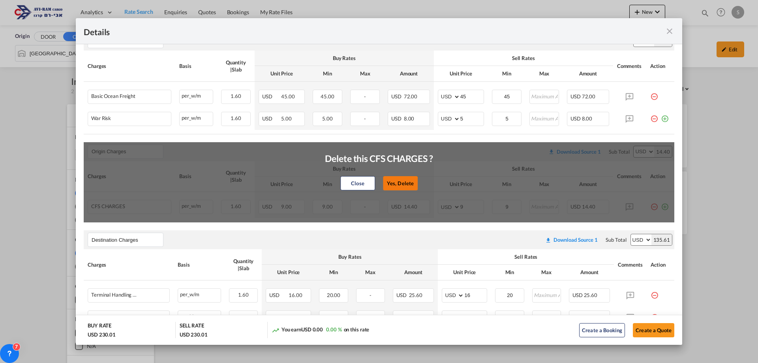
click at [366, 177] on button "Yes, Delete" at bounding box center [400, 183] width 35 height 14
type input "Destination Charges"
type input "16"
type input "20"
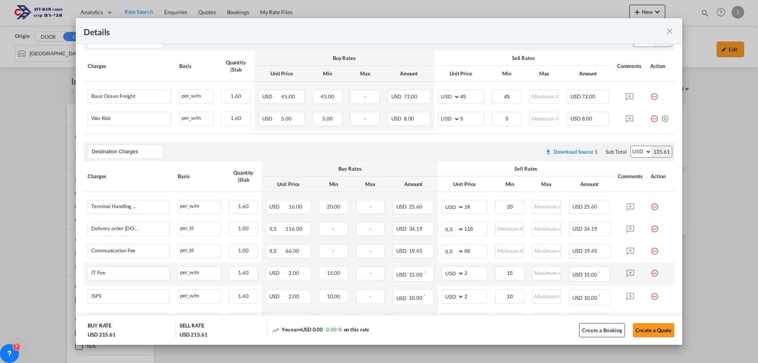
scroll to position [272, 0]
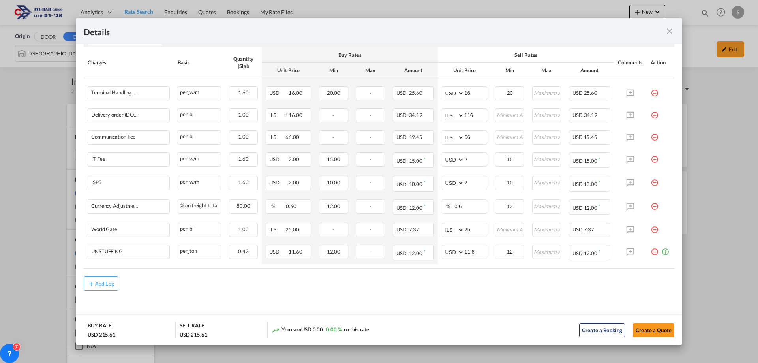
click at [366, 231] on md-icon "icon-minus-circle-outline red-400-fg pt-7" at bounding box center [655, 227] width 8 height 8
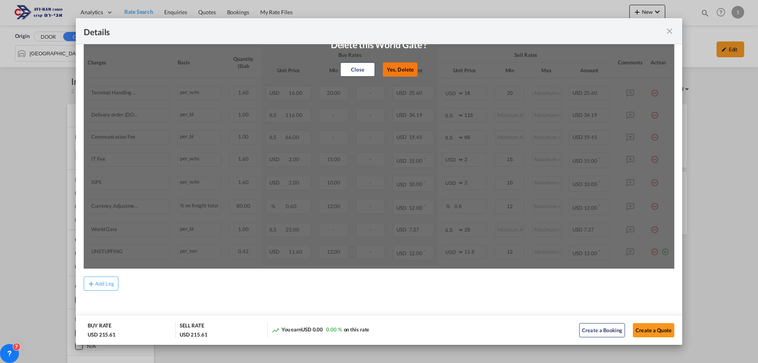
click at [366, 67] on button "Yes, Delete" at bounding box center [400, 69] width 35 height 14
select select "string:USD"
type input "11.6"
type input "12"
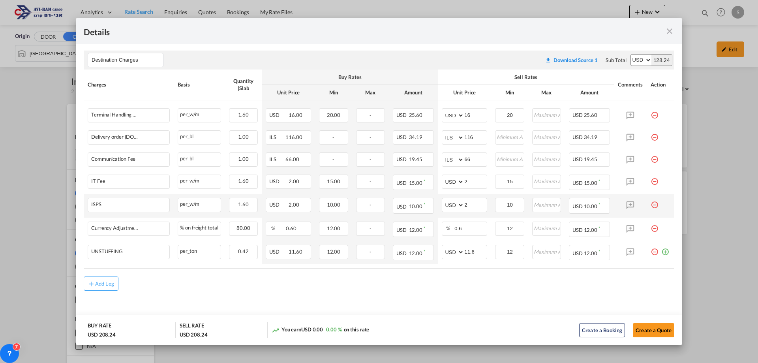
scroll to position [52, 0]
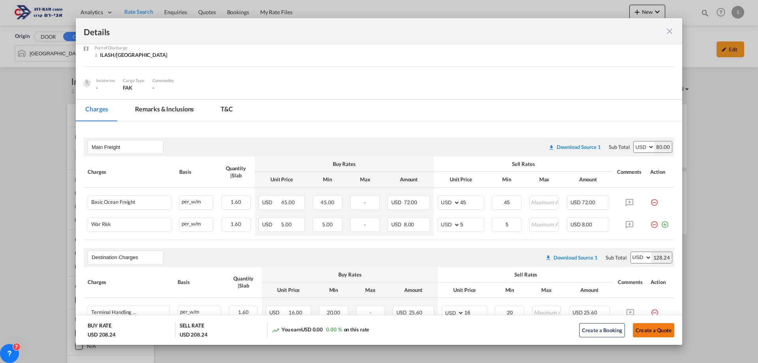
click at [366, 327] on button "Create a Quote" at bounding box center [653, 330] width 41 height 14
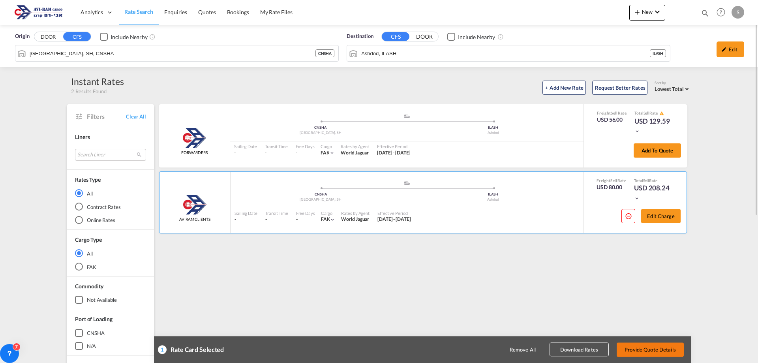
click at [366, 347] on button "Provide Quote Details" at bounding box center [650, 349] width 67 height 14
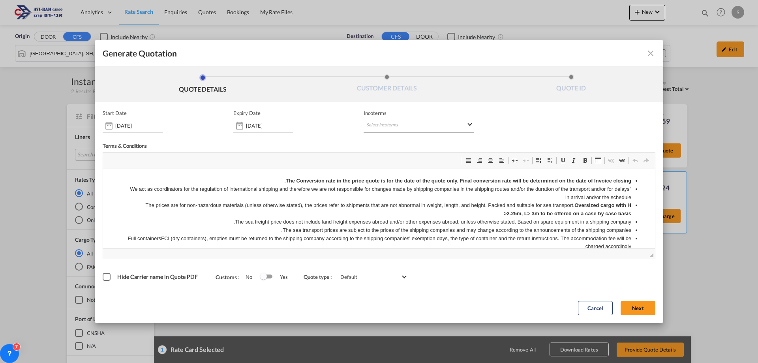
scroll to position [0, 0]
click at [366, 129] on md-select "Select Incoterms DDP - export Delivery Duty Paid DAP - export Delivered at Plac…" at bounding box center [419, 125] width 111 height 14
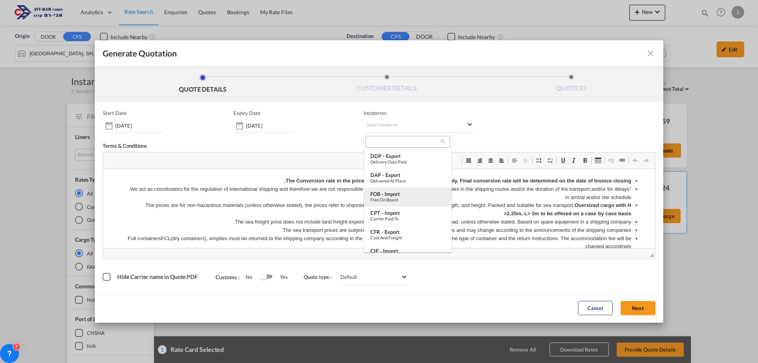
click at [366, 194] on div "FOB - import" at bounding box center [407, 194] width 75 height 6
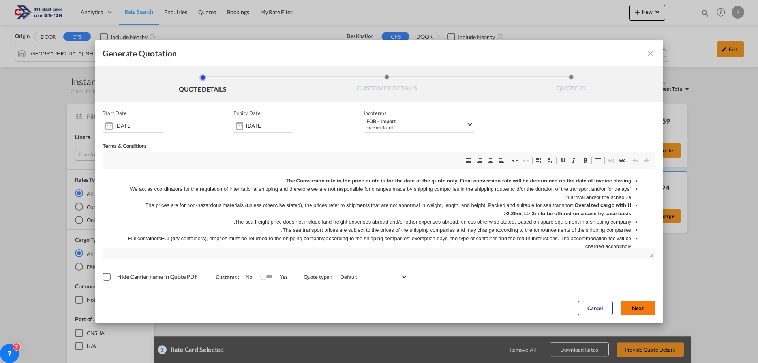
click at [366, 310] on button "Next" at bounding box center [638, 308] width 35 height 14
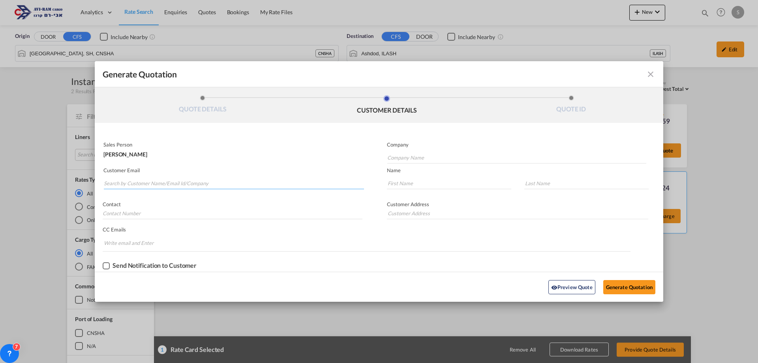
click at [143, 182] on input "Search by Customer Name/Email Id/Company" at bounding box center [234, 183] width 260 height 12
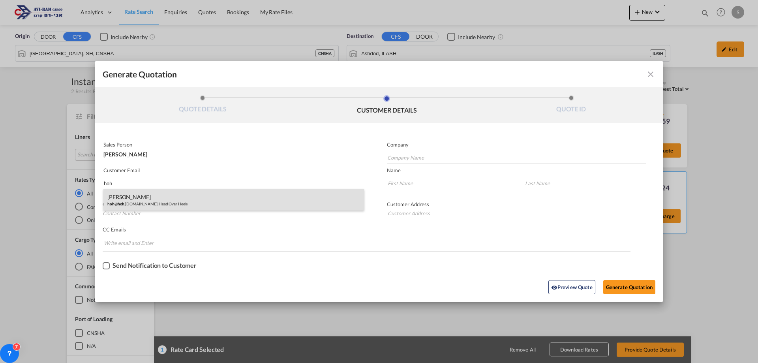
type input "hoh"
click at [165, 203] on div "[PERSON_NAME] hoh @ hoh .[DOMAIN_NAME] | Head Over Heels" at bounding box center [233, 199] width 261 height 21
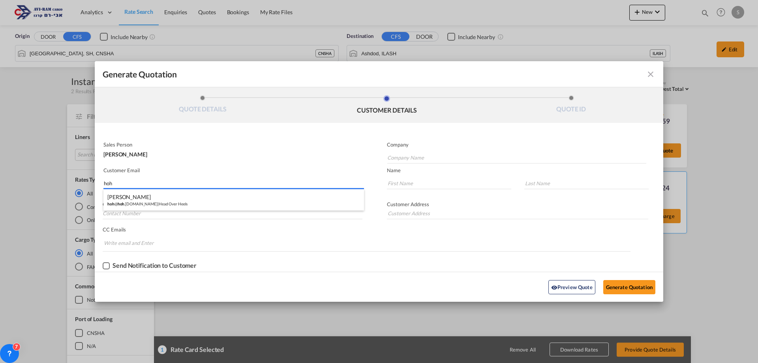
type input "Head Over Heels"
type input "[EMAIL_ADDRESS][DOMAIN_NAME]"
type input "Ruti"
type input "[PERSON_NAME]"
type input "052-532-1447"
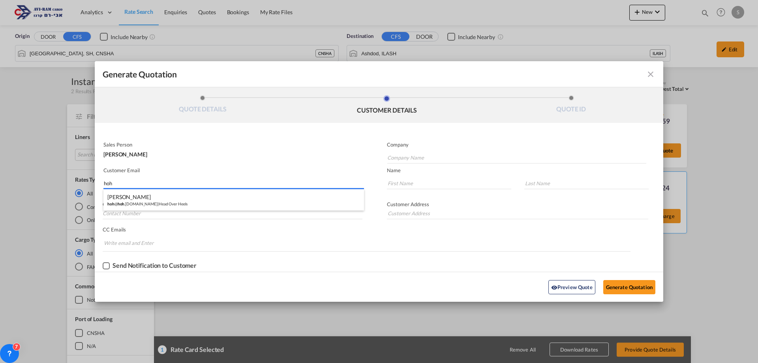
type input "Ha'[PERSON_NAME] 2. [GEOGRAPHIC_DATA]."
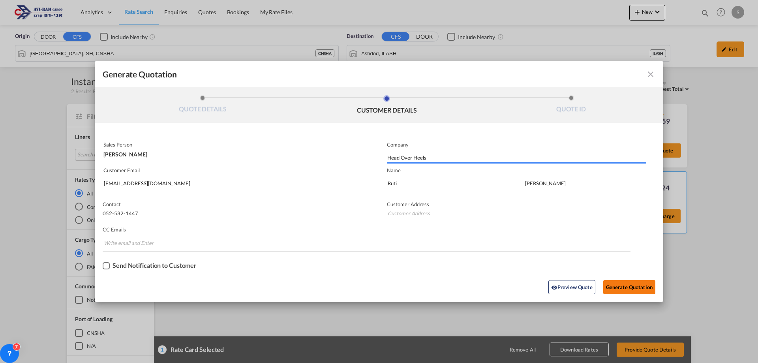
click at [366, 285] on button "Generate Quotation" at bounding box center [629, 287] width 52 height 14
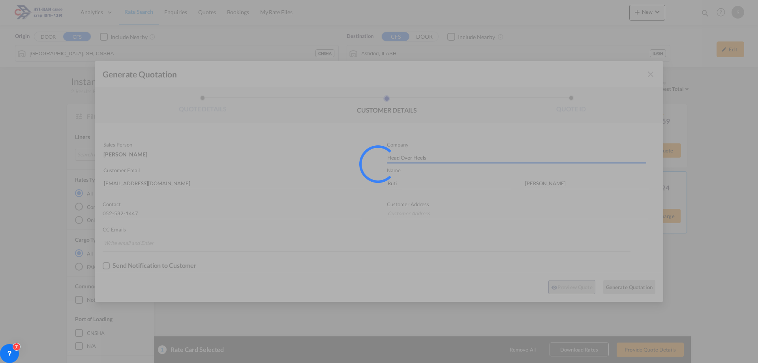
type input "Ha'[PERSON_NAME] 2. [GEOGRAPHIC_DATA]."
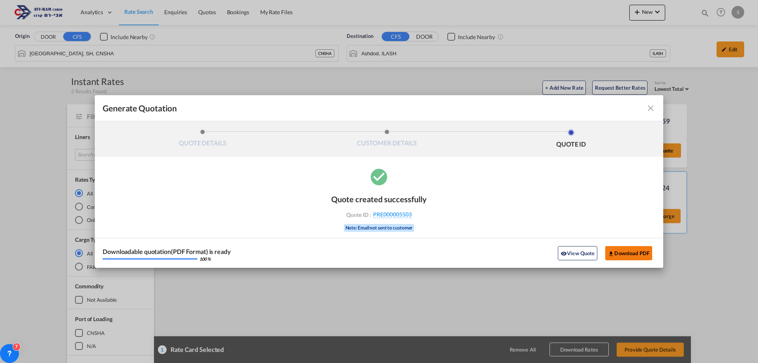
click at [366, 251] on button "Download PDF" at bounding box center [628, 253] width 47 height 14
click at [366, 108] on md-icon "icon-close fg-AAA8AD cursor m-0" at bounding box center [650, 107] width 9 height 9
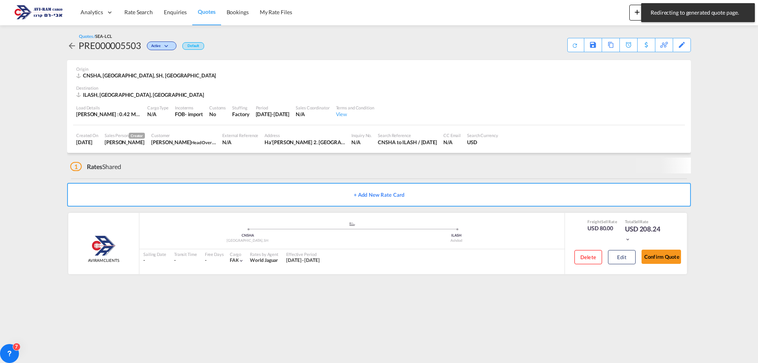
click at [141, 13] on span "Rate Search" at bounding box center [138, 12] width 28 height 7
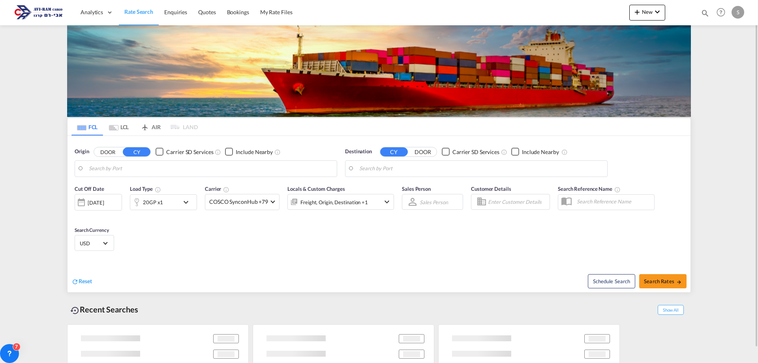
type input "Xingang, CNXGA"
type input "[GEOGRAPHIC_DATA], [GEOGRAPHIC_DATA]"
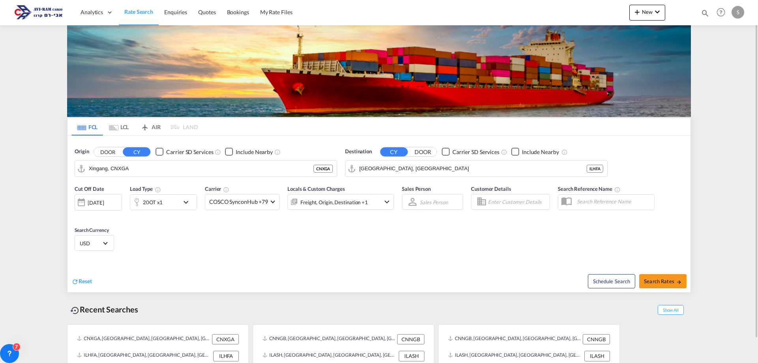
click at [128, 128] on md-tab-item "LCL" at bounding box center [119, 126] width 32 height 17
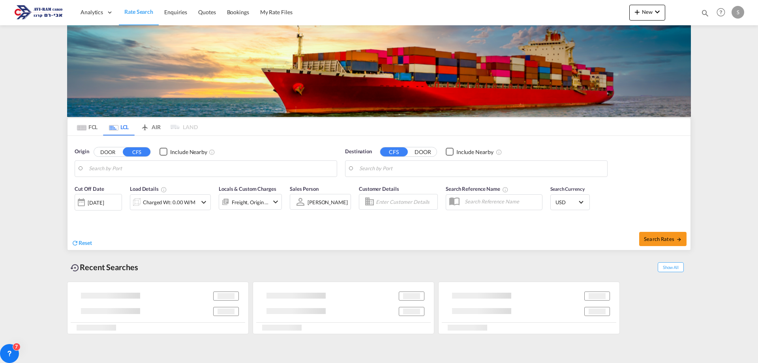
type input "[GEOGRAPHIC_DATA], SH, CNSHA"
type input "Ashdod, ILASH"
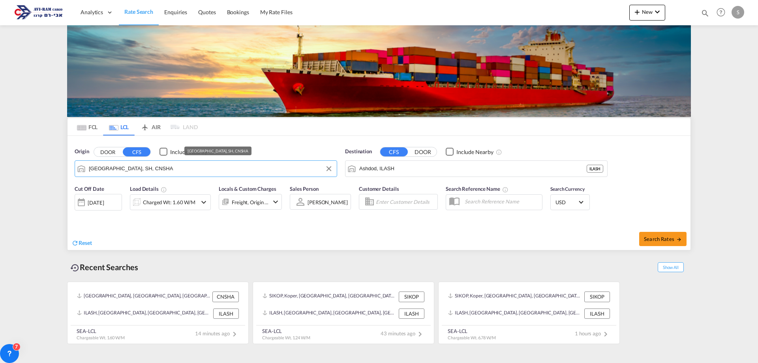
click at [125, 169] on input "[GEOGRAPHIC_DATA], SH, CNSHA" at bounding box center [211, 169] width 244 height 12
type input "י"
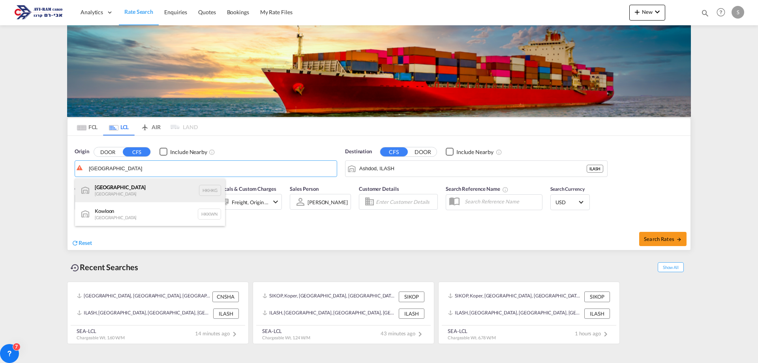
click at [120, 190] on div "[GEOGRAPHIC_DATA] [GEOGRAPHIC_DATA] HKHKG" at bounding box center [150, 190] width 150 height 24
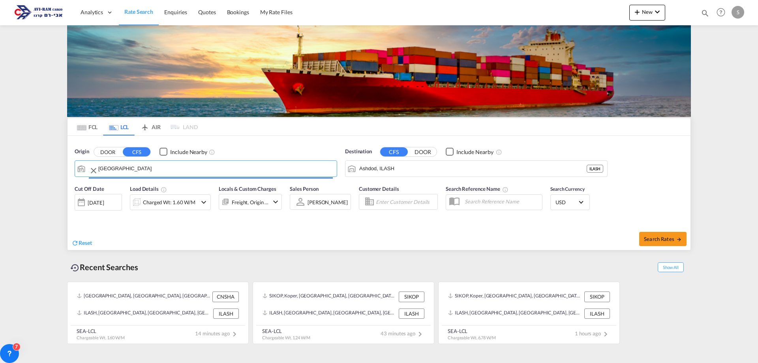
type input "[GEOGRAPHIC_DATA], HKHKG"
click at [175, 201] on div "Charged Wt: 1.60 W/M" at bounding box center [169, 202] width 53 height 11
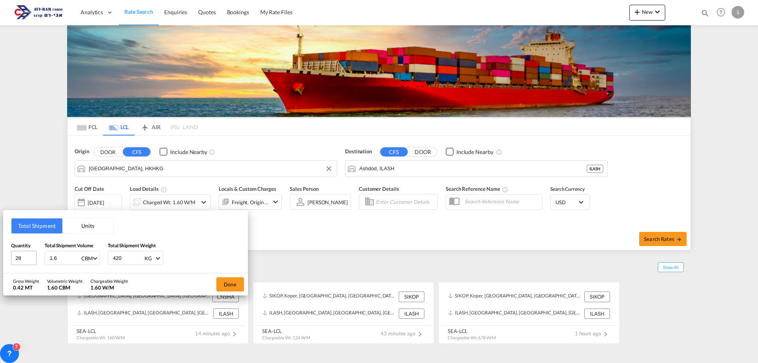
drag, startPoint x: 62, startPoint y: 261, endPoint x: 33, endPoint y: 261, distance: 28.8
click at [33, 261] on div "Quantity 28 Total Shipment Volume 1.6 CBM CBM CFT Total Shipment Weight 420 KG …" at bounding box center [125, 254] width 229 height 24
type input "3.74"
drag, startPoint x: 27, startPoint y: 261, endPoint x: 2, endPoint y: 259, distance: 25.8
click at [2, 259] on div "Total Shipment Units Quantity 28 Total Shipment Volume 3.74 CBM CBM CFT Total S…" at bounding box center [379, 181] width 758 height 363
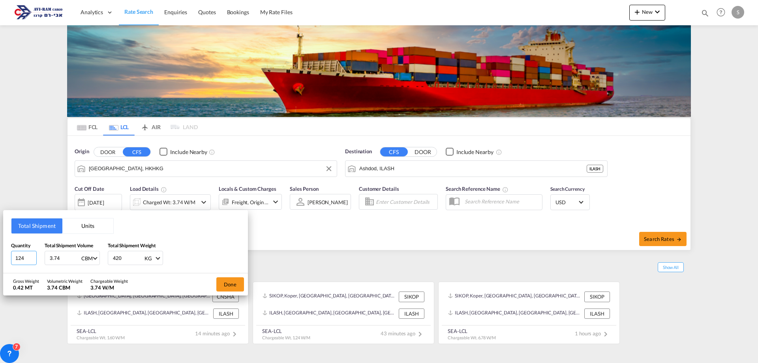
type input "124"
type input "711.8"
click at [224, 281] on button "Done" at bounding box center [230, 284] width 28 height 14
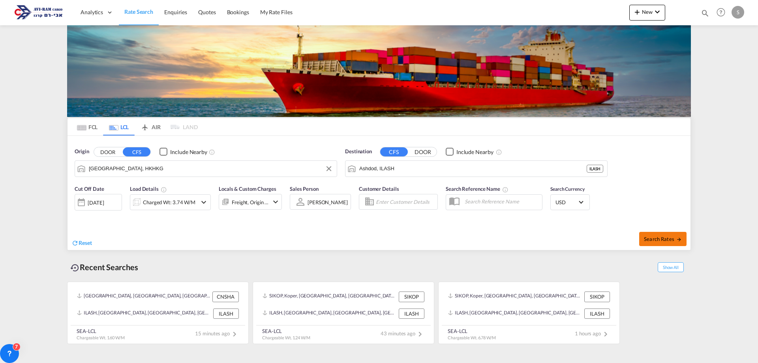
click at [366, 239] on span "Search Rates" at bounding box center [663, 239] width 38 height 6
type input "HKHKG to ILASH / [DATE]"
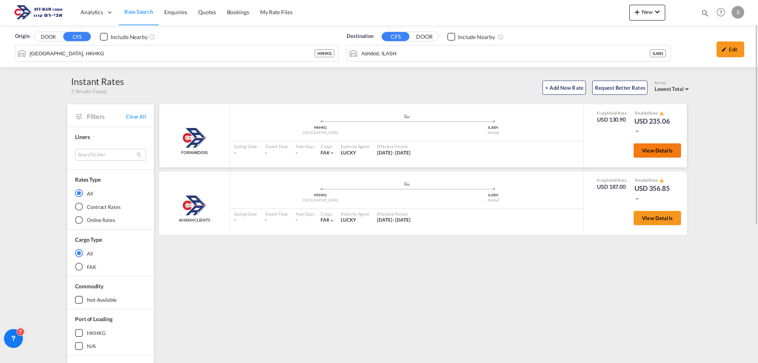
click at [366, 149] on button "View Details" at bounding box center [657, 150] width 47 height 14
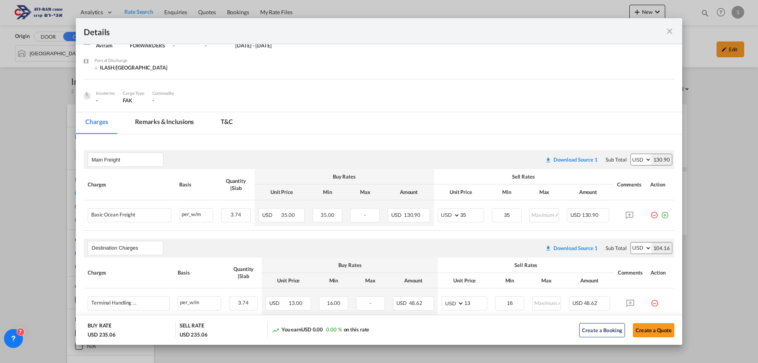
scroll to position [79, 0]
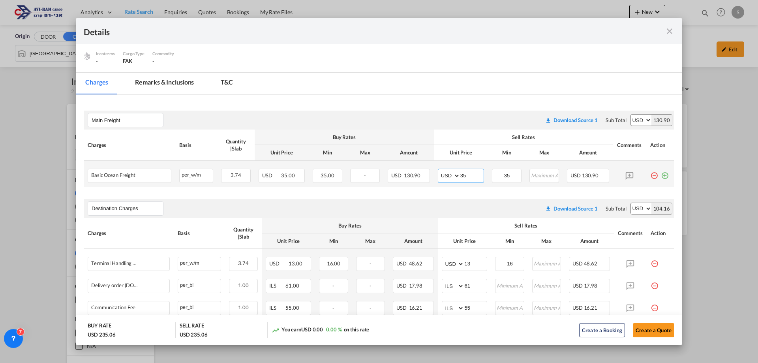
drag, startPoint x: 471, startPoint y: 176, endPoint x: 443, endPoint y: 176, distance: 28.0
click at [366, 175] on md-input-container "AED AFN ALL AMD ANG AOA ARS AUD AWG AZN BAM BBD BDT BGN BHD BIF BMD BND [PERSON…" at bounding box center [461, 176] width 46 height 14
type input "55"
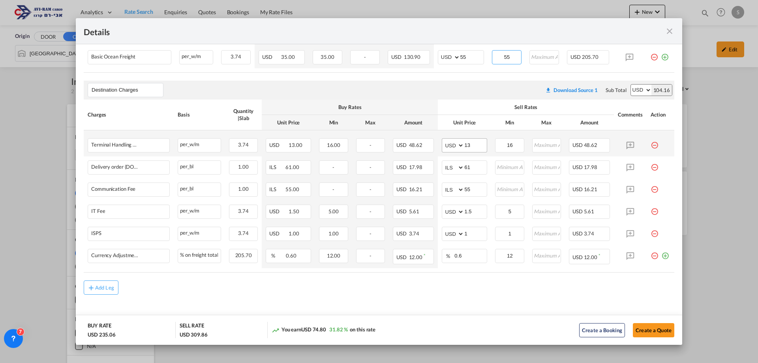
type input "55"
drag, startPoint x: 466, startPoint y: 145, endPoint x: 421, endPoint y: 147, distance: 45.5
click at [366, 146] on tr "Terminal Handling Charge - Destination Please Enter Already Exists per_w/m per_…" at bounding box center [379, 143] width 591 height 26
type input "16"
type input "116"
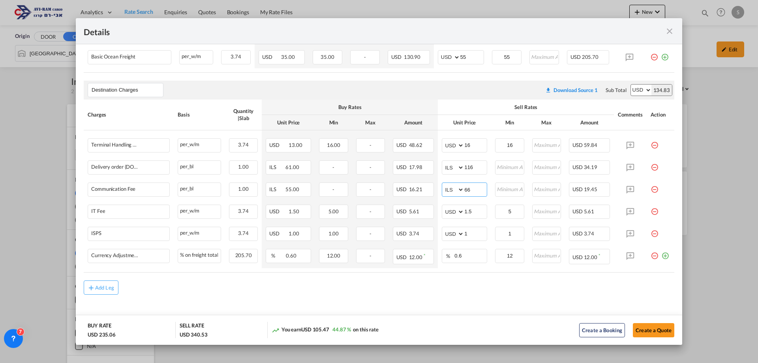
type input "66"
click at [366, 277] on air-lcl-rate-modification "Main Freight Please enter leg name Leg Name Already Exists Download Source 1 Su…" at bounding box center [379, 139] width 591 height 310
click at [366, 256] on md-icon "icon-plus-circle-outline green-400-fg" at bounding box center [665, 253] width 8 height 8
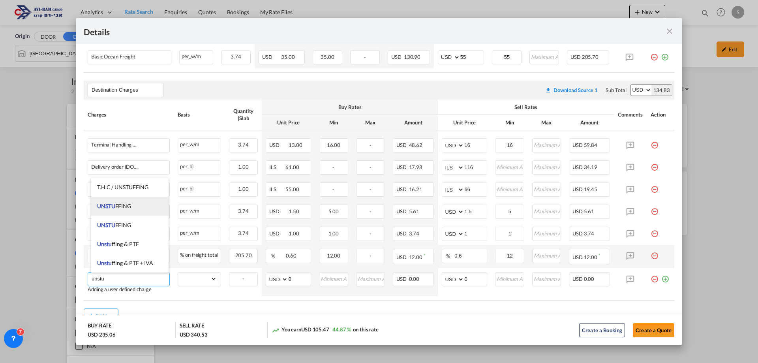
click at [122, 208] on span "UNSTU FFING" at bounding box center [114, 206] width 34 height 7
type input "UNSTUFFING"
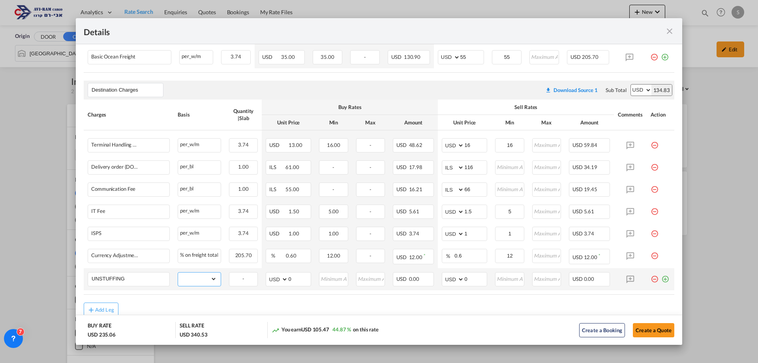
click at [190, 278] on select "gross_weight volumetric_weight per_shipment per_bl per_km per_hawb per_kg flat …" at bounding box center [197, 278] width 39 height 13
select select "per_ton"
click at [178, 272] on select "gross_weight volumetric_weight per_shipment per_bl per_km per_hawb per_kg flat …" at bounding box center [197, 278] width 39 height 13
drag, startPoint x: 468, startPoint y: 276, endPoint x: 458, endPoint y: 276, distance: 10.7
click at [366, 274] on md-input-container "AED AFN ALL AMD ANG AOA ARS AUD AWG AZN BAM BBD BDT BGN BHD BIF BMD BND [PERSON…" at bounding box center [464, 279] width 45 height 14
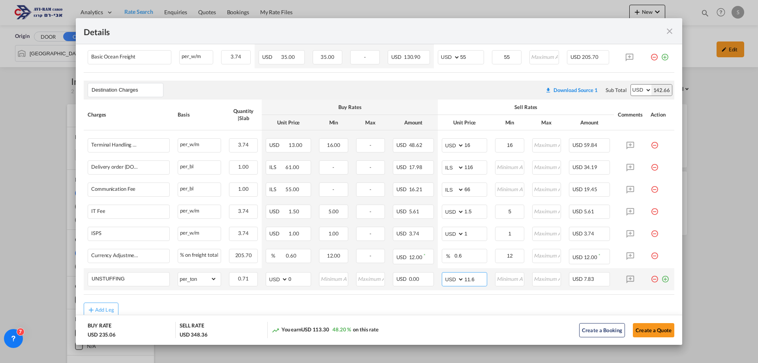
type input "11.6"
type input "12"
click at [366, 96] on div "Destination Charges Please enter leg name Leg Name Already Exists Download Sour…" at bounding box center [379, 90] width 591 height 19
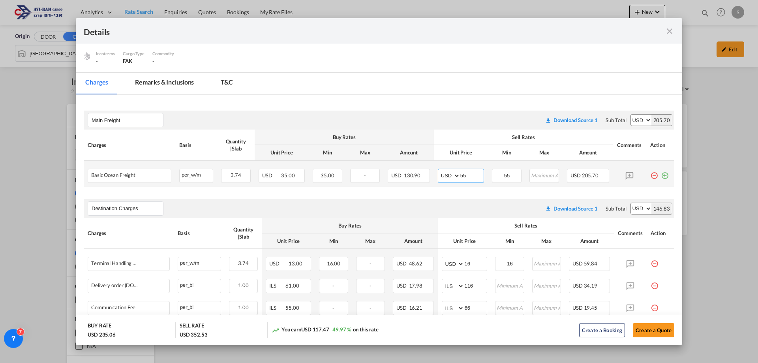
drag, startPoint x: 471, startPoint y: 175, endPoint x: 449, endPoint y: 175, distance: 22.9
click at [366, 175] on md-input-container "AED AFN ALL AMD ANG AOA ARS AUD AWG AZN BAM BBD BDT BGN BHD BIF BMD BND BOB BRL…" at bounding box center [461, 176] width 46 height 14
type input "60"
click at [366, 330] on button "Create a Quote" at bounding box center [653, 330] width 41 height 14
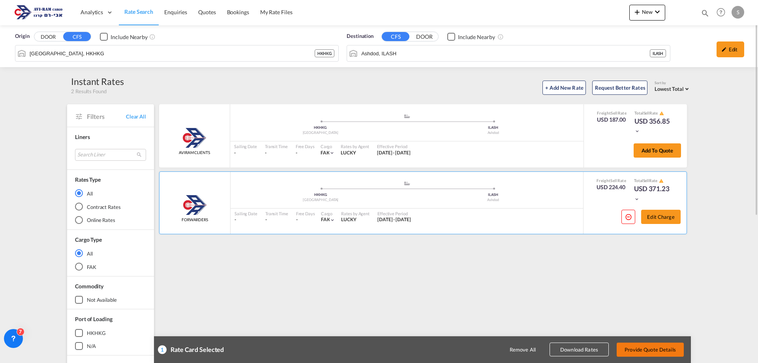
click at [366, 347] on button "Provide Quote Details" at bounding box center [650, 349] width 67 height 14
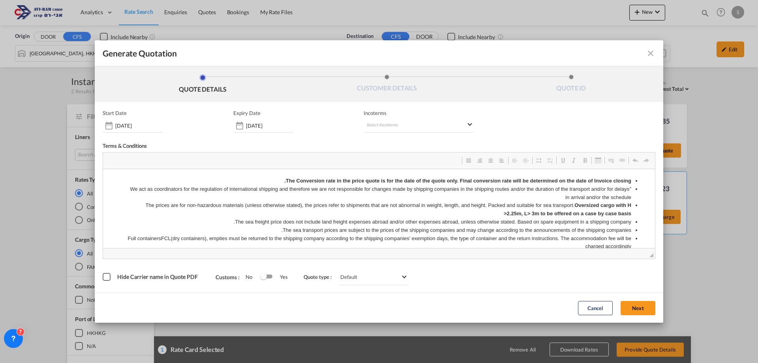
scroll to position [0, 0]
click at [366, 122] on md-select "Select Incoterms DDP - export Delivery Duty Paid DAP - export Delivered at Plac…" at bounding box center [419, 125] width 111 height 14
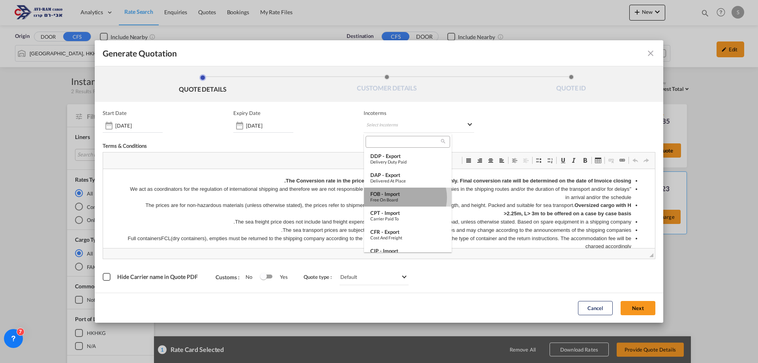
drag, startPoint x: 403, startPoint y: 197, endPoint x: 311, endPoint y: 33, distance: 188.3
click at [366, 197] on div "Free on Board" at bounding box center [407, 199] width 75 height 5
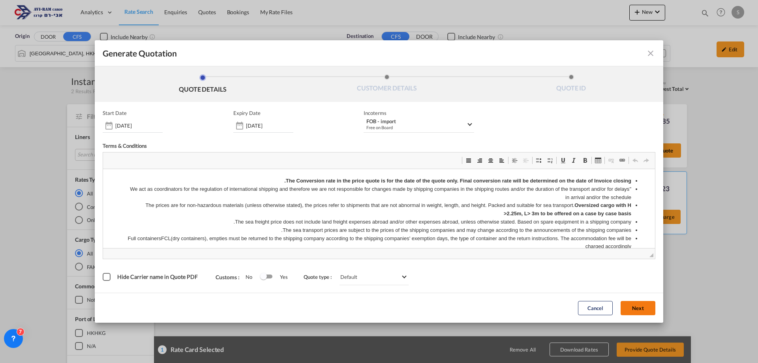
click at [366, 308] on button "Next" at bounding box center [638, 308] width 35 height 14
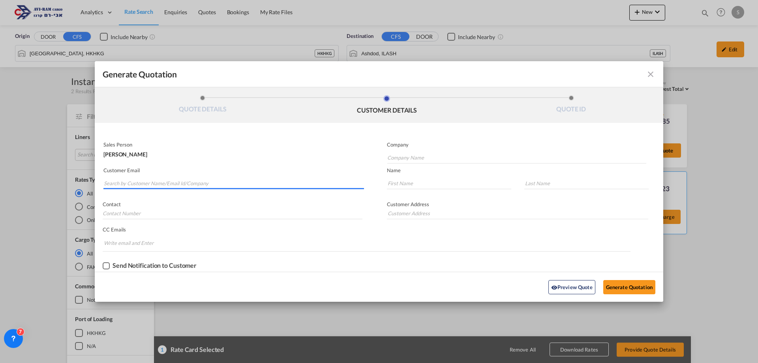
click at [254, 183] on input "Search by Customer Name/Email Id/Company" at bounding box center [234, 183] width 260 height 12
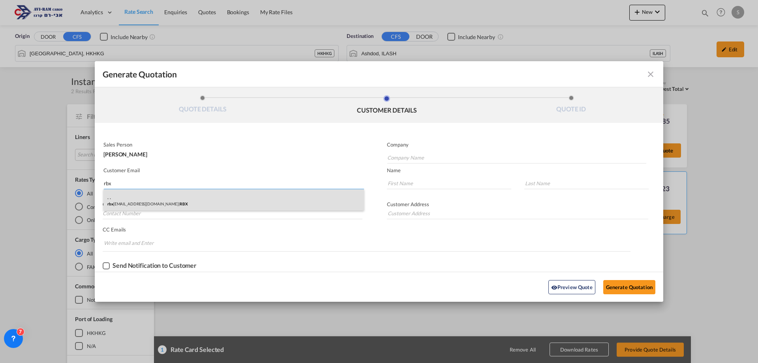
type input "rbx"
click at [166, 203] on div ". . rbx -imp@zahav.net.il | RBX" at bounding box center [233, 199] width 261 height 21
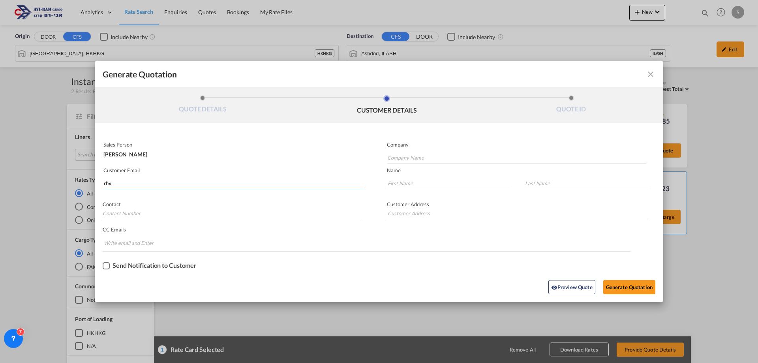
type input "RBX"
type input "rbx-imp@zahav.net.il"
type input "."
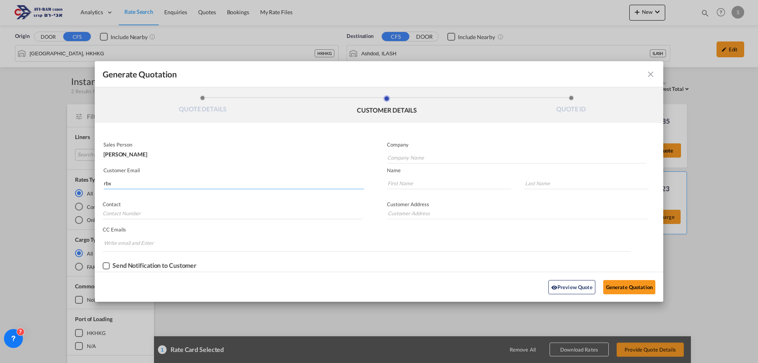
type input "."
click at [366, 281] on button "Generate Quotation" at bounding box center [629, 287] width 52 height 14
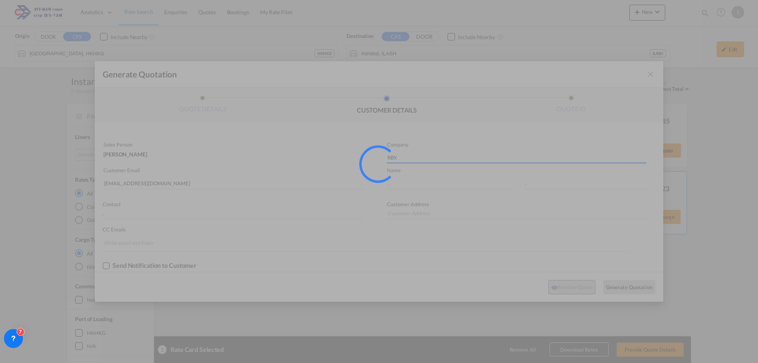
type input "."
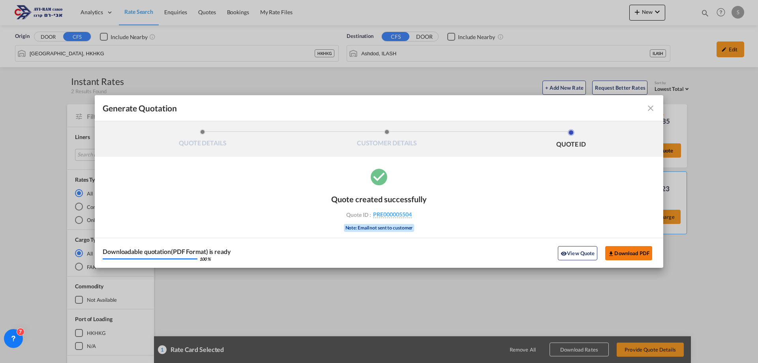
click at [366, 251] on button "Download PDF" at bounding box center [628, 253] width 47 height 14
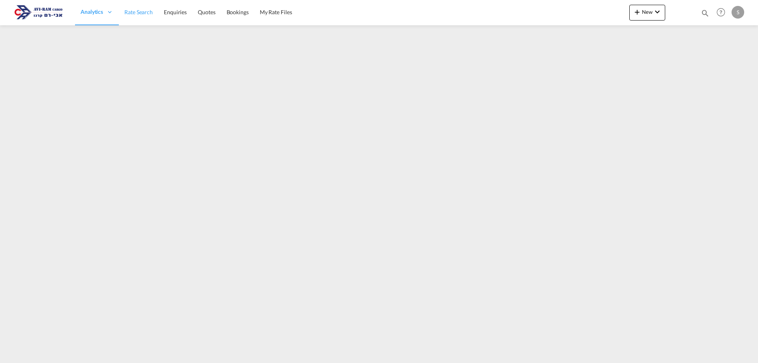
click at [145, 10] on span "Rate Search" at bounding box center [138, 12] width 28 height 7
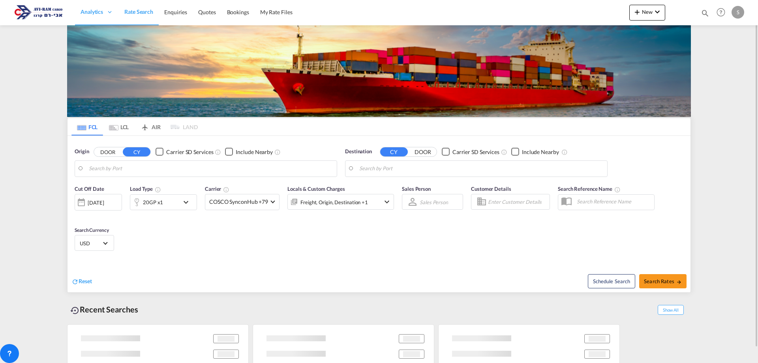
click at [121, 124] on md-tab-item "LCL" at bounding box center [119, 126] width 32 height 17
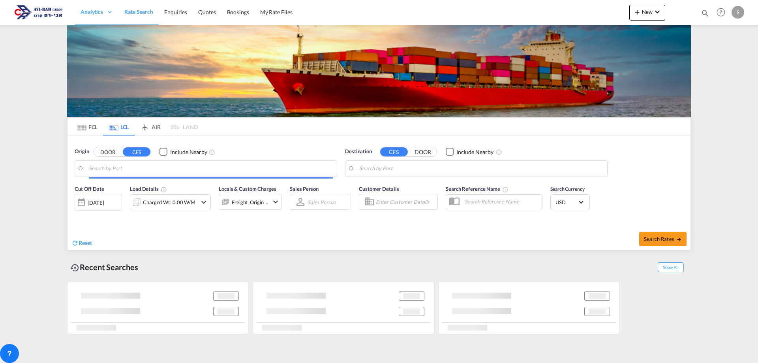
type input "[GEOGRAPHIC_DATA], HKHKG"
type input "Ashdod, ILASH"
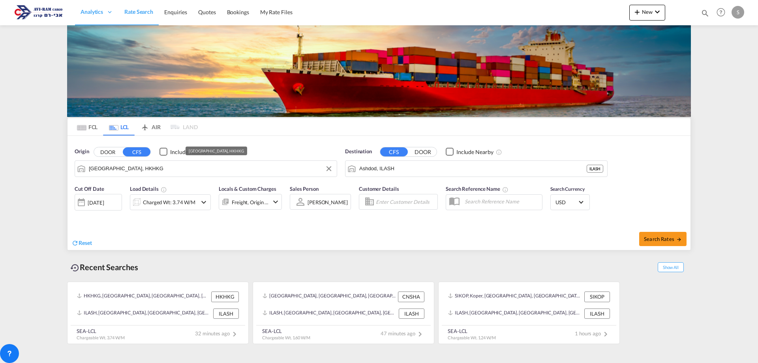
click at [131, 171] on input "[GEOGRAPHIC_DATA], HKHKG" at bounding box center [211, 169] width 244 height 12
type input "פ"
drag, startPoint x: 96, startPoint y: 162, endPoint x: 78, endPoint y: 161, distance: 18.6
click at [98, 168] on input "פןרשקוד" at bounding box center [211, 169] width 244 height 12
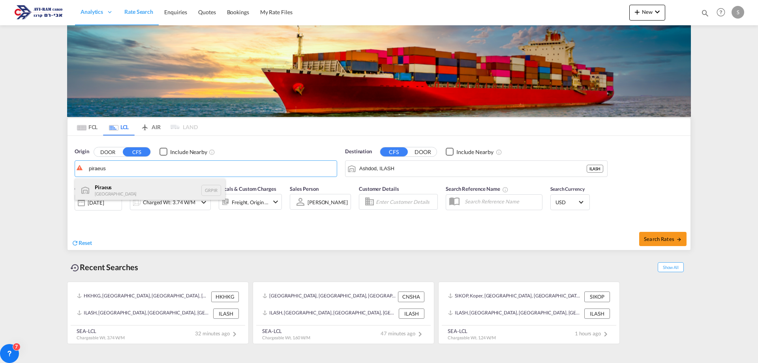
click at [111, 193] on div "Piraeus Greece GRPIR" at bounding box center [150, 190] width 150 height 24
type input "Piraeus, GRPIR"
click at [184, 198] on div "Charged Wt: 3.74 W/M" at bounding box center [169, 202] width 53 height 11
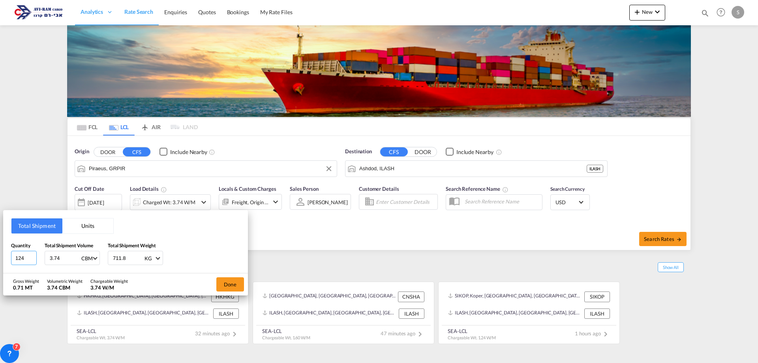
drag, startPoint x: 23, startPoint y: 255, endPoint x: 9, endPoint y: 254, distance: 13.4
click at [9, 254] on div "Total Shipment Units Quantity 124 Total Shipment Volume 3.74 CBM CBM CFT Total …" at bounding box center [125, 241] width 245 height 63
type input "2"
type input "6.4"
type input "400"
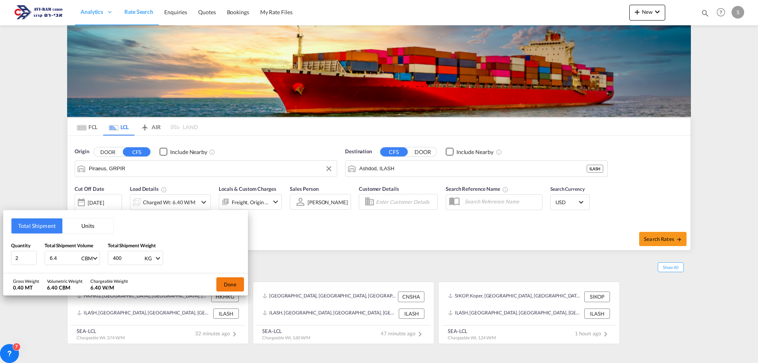
click at [235, 284] on button "Done" at bounding box center [230, 284] width 28 height 14
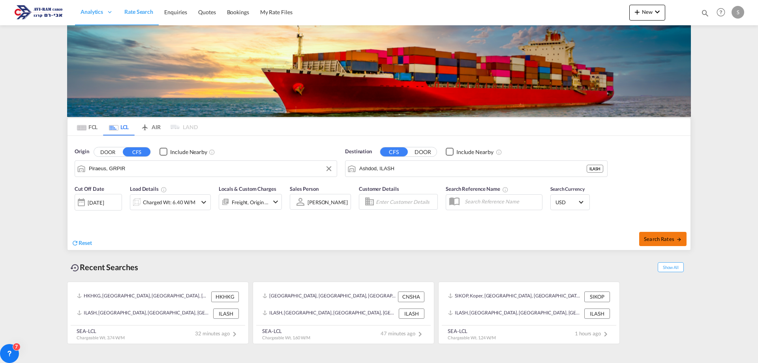
click at [674, 237] on span "Search Rates" at bounding box center [663, 239] width 38 height 6
type input "GRPIR to ILASH / [DATE]"
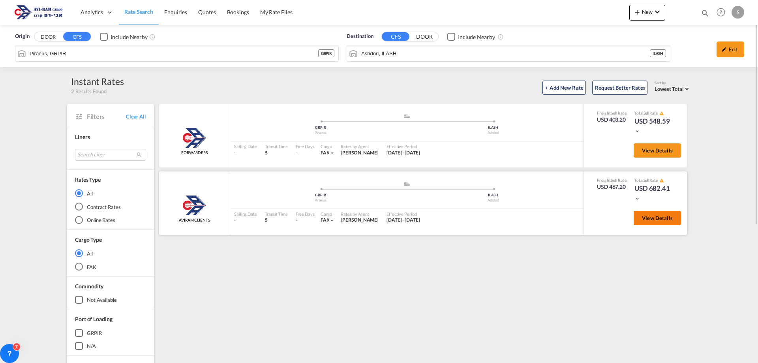
click at [647, 222] on button "View Details" at bounding box center [657, 218] width 47 height 14
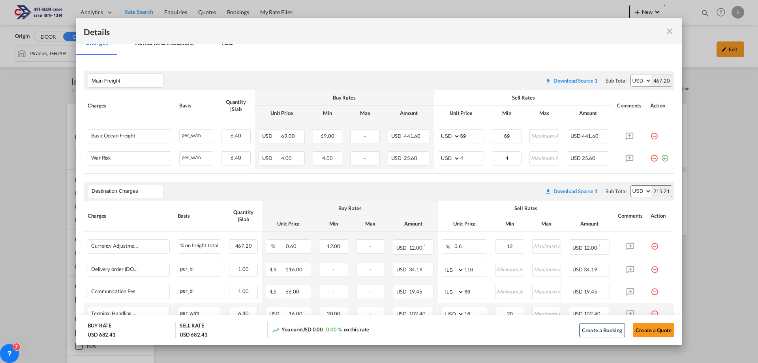
scroll to position [237, 0]
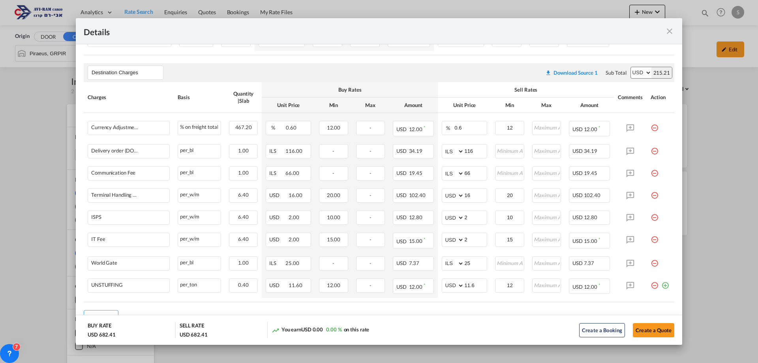
click at [651, 262] on md-icon "icon-minus-circle-outline red-400-fg pt-7" at bounding box center [655, 260] width 8 height 8
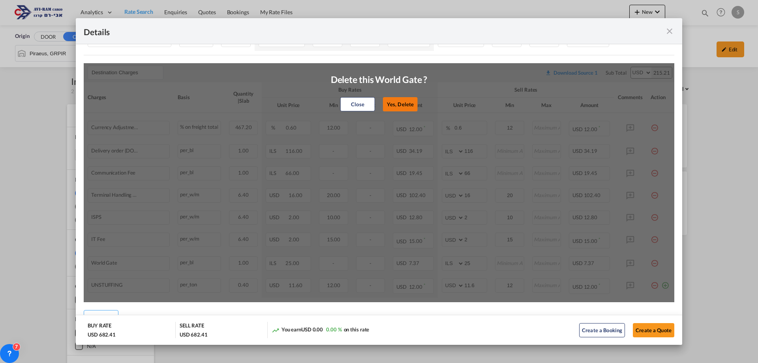
click at [392, 105] on button "Yes, Delete" at bounding box center [400, 104] width 35 height 14
select select "string:USD"
type input "11.6"
type input "12"
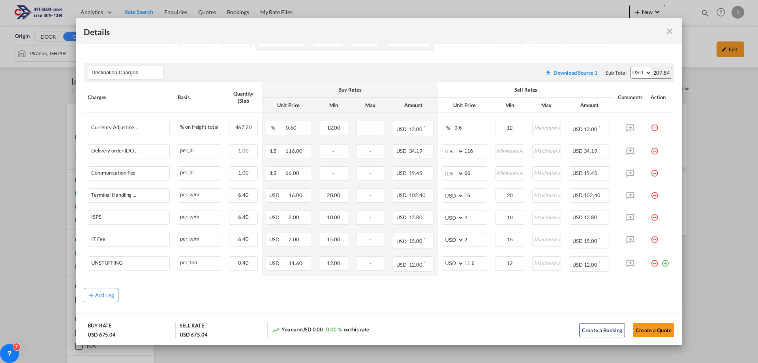
click at [105, 297] on div "Add Leg" at bounding box center [104, 295] width 19 height 5
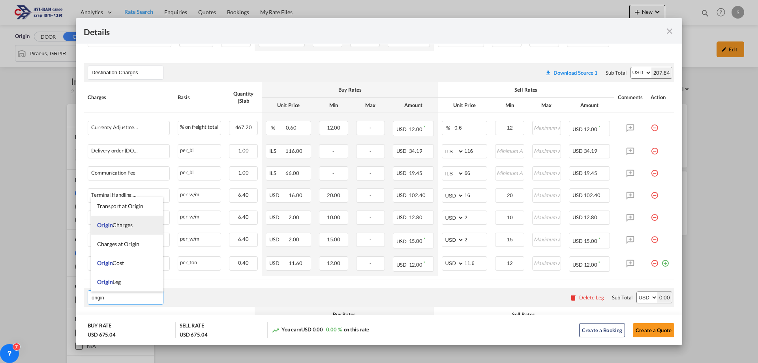
click at [125, 225] on span "Origin Charges" at bounding box center [115, 225] width 36 height 7
type input "Origin Charges"
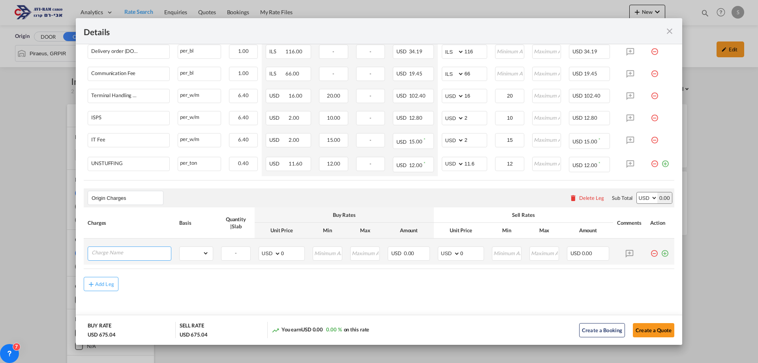
click at [153, 252] on input "Charge Name" at bounding box center [131, 253] width 79 height 12
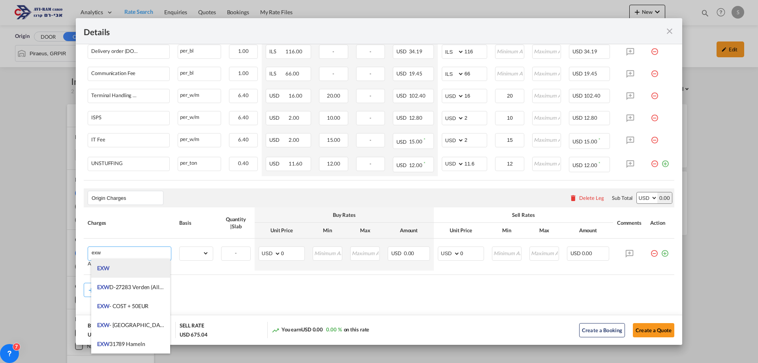
click at [144, 271] on li "EXW" at bounding box center [130, 268] width 79 height 19
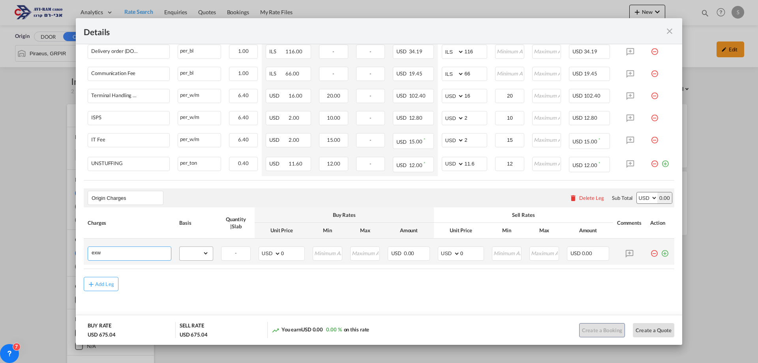
type input "EXW"
click at [203, 252] on select "gross_weight volumetric_weight per_shipment per_bl per_km per_hawb per_kg flat …" at bounding box center [194, 253] width 29 height 13
select select "per_shipment"
click at [180, 247] on select "gross_weight volumetric_weight per_shipment per_bl per_km per_hawb per_kg flat …" at bounding box center [194, 253] width 29 height 13
drag, startPoint x: 462, startPoint y: 251, endPoint x: 450, endPoint y: 252, distance: 11.5
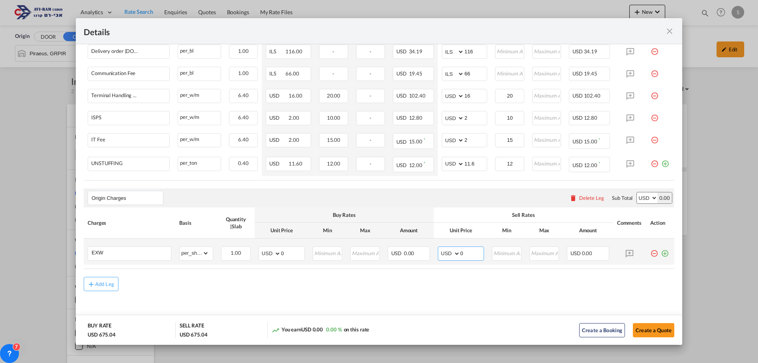
click at [450, 252] on md-input-container "AED AFN ALL AMD ANG AOA ARS AUD AWG AZN BAM BBD BDT BGN BHD BIF BMD BND [PERSON…" at bounding box center [461, 253] width 46 height 14
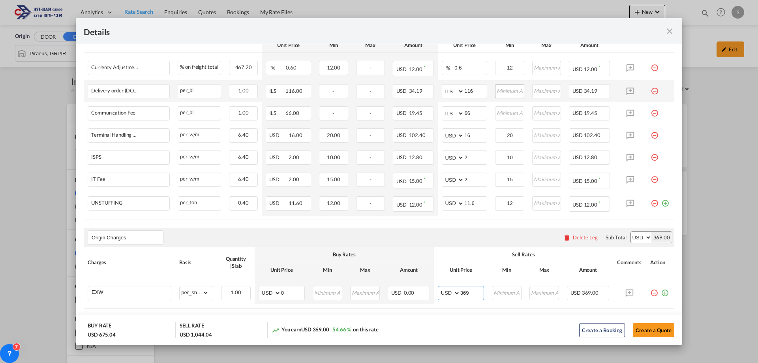
scroll to position [60, 0]
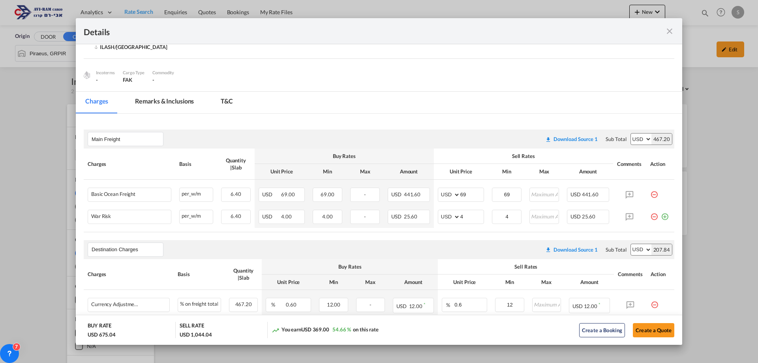
type input "369"
drag, startPoint x: 532, startPoint y: 154, endPoint x: 501, endPoint y: 146, distance: 31.2
click at [501, 146] on div "Main Freight Please enter leg name Leg Name Already Exists Download Source 1 Su…" at bounding box center [379, 181] width 591 height 103
click at [509, 151] on th "Sell Rates" at bounding box center [523, 155] width 179 height 15
drag, startPoint x: 511, startPoint y: 157, endPoint x: 529, endPoint y: 156, distance: 18.2
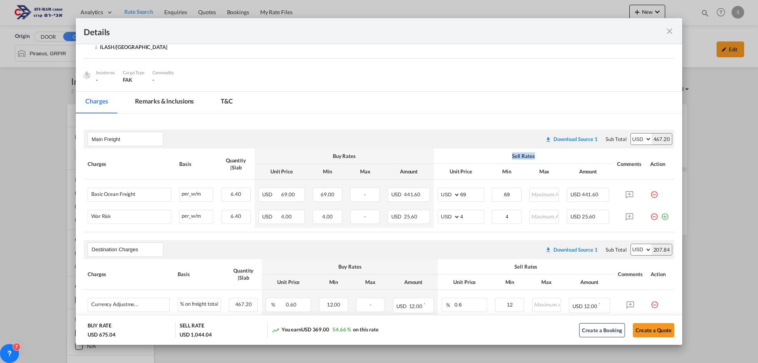
click at [529, 156] on div "Sell Rates" at bounding box center [523, 155] width 171 height 7
drag, startPoint x: 532, startPoint y: 140, endPoint x: 531, endPoint y: 136, distance: 4.1
click at [531, 136] on div "Main Freight Please enter leg name Leg Name Already Exists Download Source 1 Su…" at bounding box center [379, 139] width 591 height 19
click at [531, 137] on div "Main Freight Please enter leg name Leg Name Already Exists Download Source 1 Su…" at bounding box center [379, 139] width 591 height 19
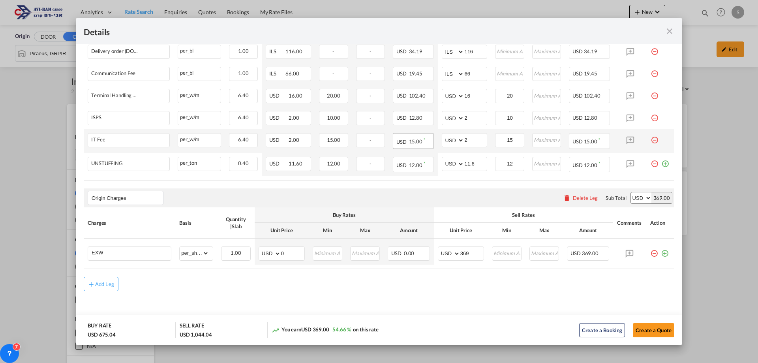
scroll to position [139, 0]
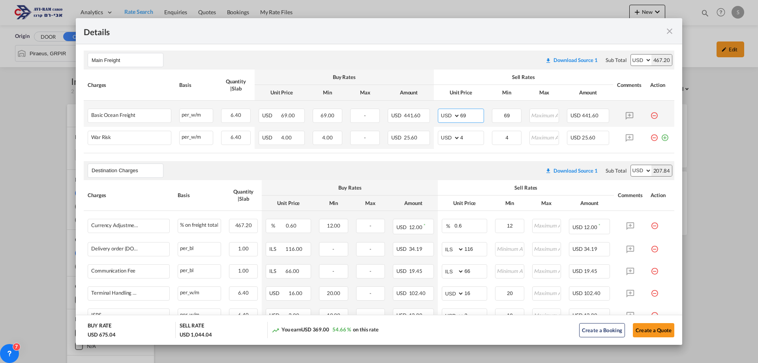
drag, startPoint x: 454, startPoint y: 113, endPoint x: 430, endPoint y: 108, distance: 24.3
click at [434, 108] on td "AED AFN ALL AMD ANG AOA ARS AUD AWG AZN BAM BBD BDT BGN BHD BIF BMD BND [PERSON…" at bounding box center [461, 114] width 54 height 26
type input "59"
drag, startPoint x: 466, startPoint y: 137, endPoint x: 430, endPoint y: 135, distance: 35.6
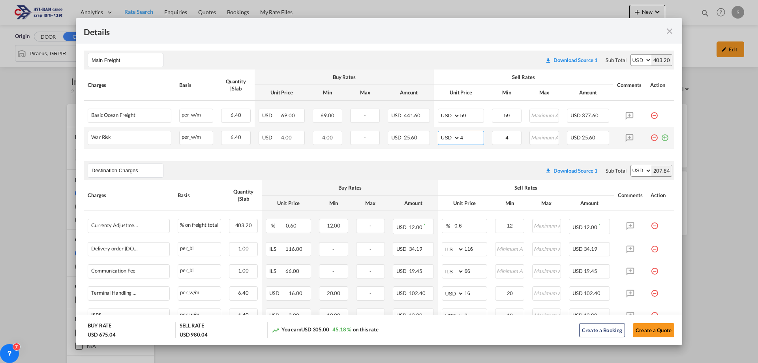
click at [434, 135] on td "AED AFN ALL AMD ANG AOA ARS AUD AWG AZN BAM BBD BDT BGN BHD BIF BMD BND [PERSON…" at bounding box center [461, 138] width 54 height 22
type input "2"
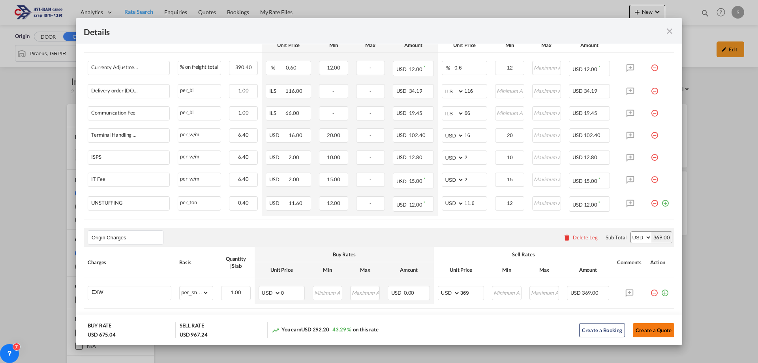
type input "2"
click at [633, 331] on button "Create a Quote" at bounding box center [653, 330] width 41 height 14
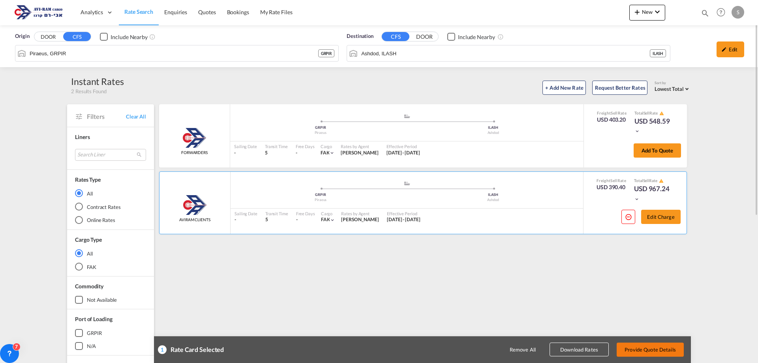
click at [643, 347] on button "Provide Quote Details" at bounding box center [650, 349] width 67 height 14
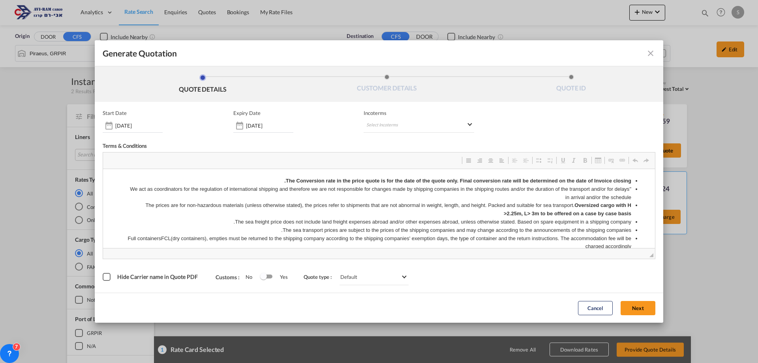
scroll to position [0, 0]
click at [377, 126] on md-select "Select Incoterms" at bounding box center [419, 125] width 111 height 14
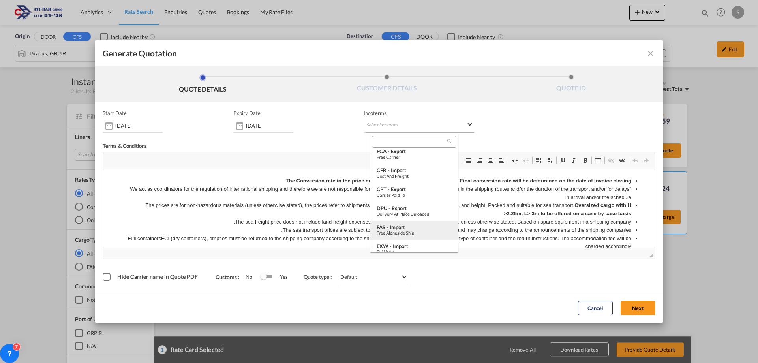
scroll to position [158, 0]
click at [410, 210] on div "Ex Works" at bounding box center [414, 212] width 75 height 5
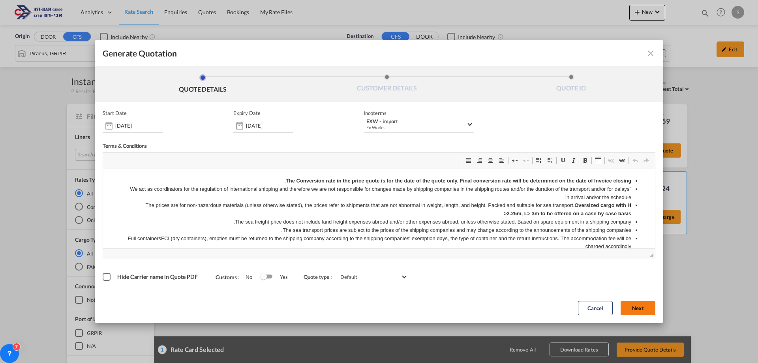
drag, startPoint x: 631, startPoint y: 307, endPoint x: 389, endPoint y: 234, distance: 252.8
click at [631, 307] on button "Next" at bounding box center [638, 308] width 35 height 14
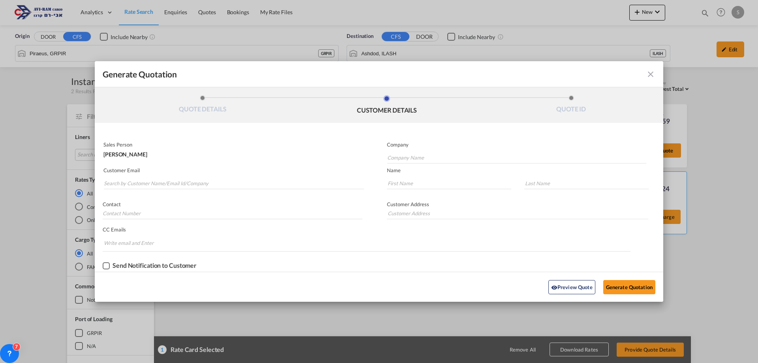
drag, startPoint x: 185, startPoint y: 174, endPoint x: 186, endPoint y: 181, distance: 7.5
click at [185, 174] on md-autocomplete-wrap "Generate QuotationQUOTE ..." at bounding box center [233, 181] width 261 height 16
click at [187, 182] on input "Search by Customer Name/Email Id/Company" at bounding box center [234, 183] width 260 height 12
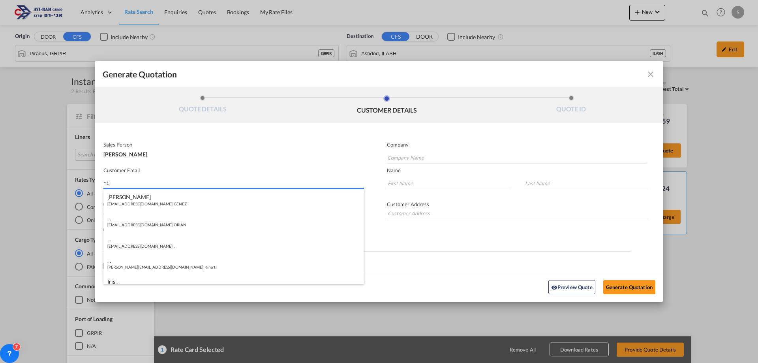
type input "ג"
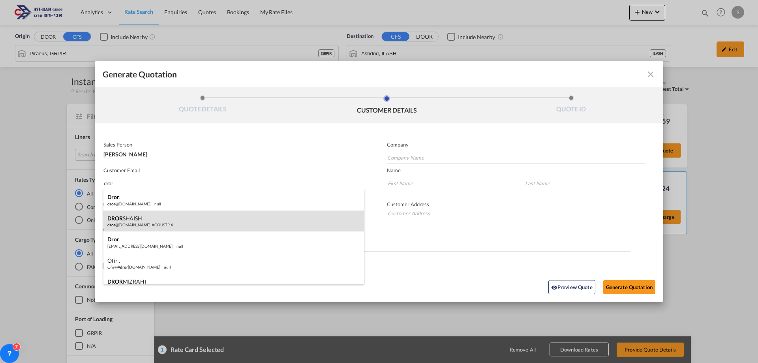
type input "dror"
click at [182, 223] on div "[PERSON_NAME] dror @[DOMAIN_NAME] | ACOUSTRIX" at bounding box center [233, 220] width 261 height 21
type input "ACOUSTRIX"
type input "[EMAIL_ADDRESS][DOMAIN_NAME]"
type input "DROR"
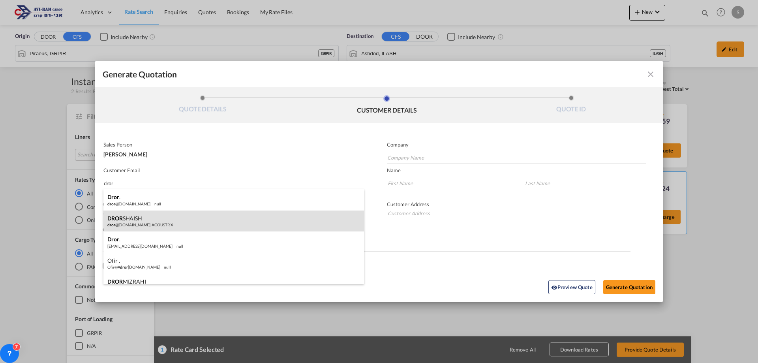
type input "SHAISH"
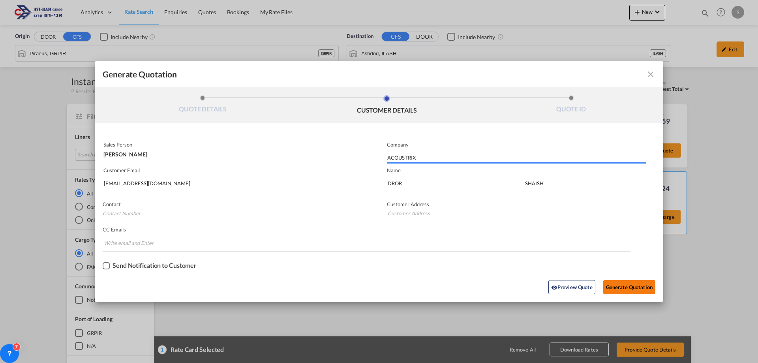
click at [620, 287] on button "Generate Quotation" at bounding box center [629, 287] width 52 height 14
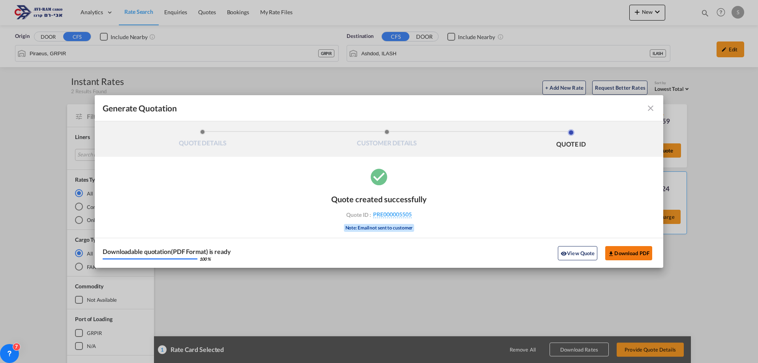
click at [633, 253] on button "Download PDF" at bounding box center [628, 253] width 47 height 14
